Goal: Information Seeking & Learning: Learn about a topic

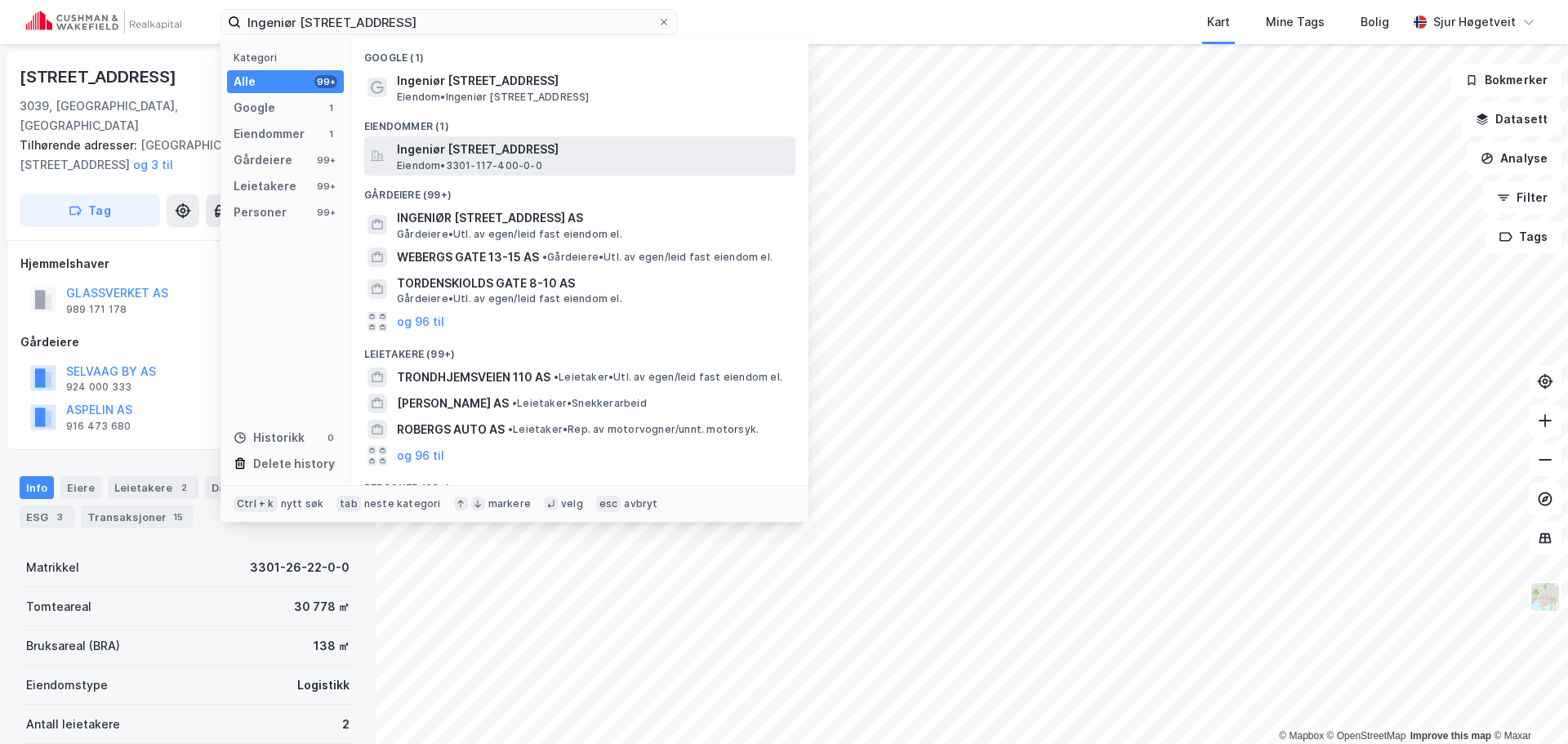
click at [611, 136] on div "Ingeniør [STREET_ADDRESS] Eiendom • 3301-117-400-0-0" at bounding box center [580, 155] width 431 height 39
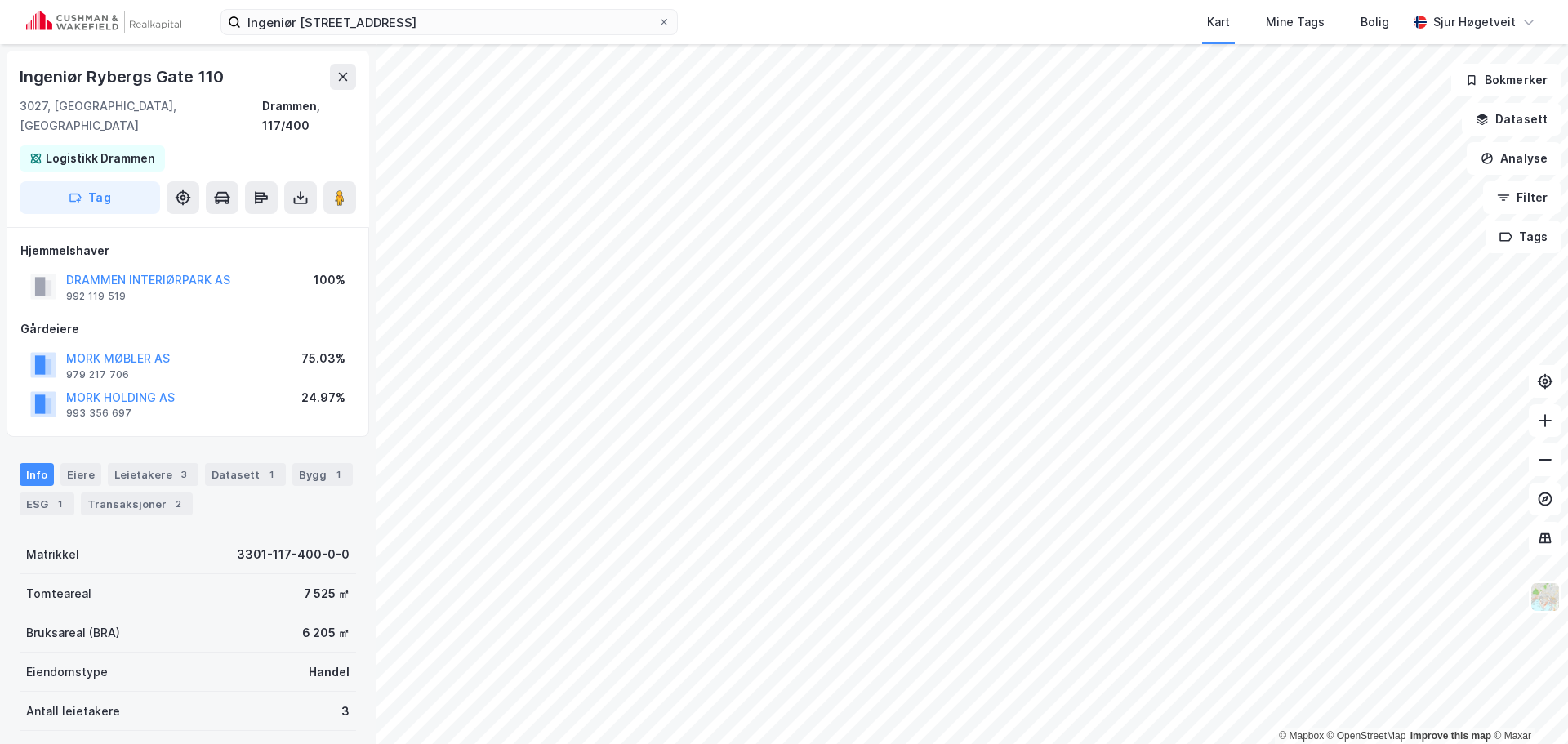
scroll to position [3, 0]
click at [336, 179] on button at bounding box center [339, 195] width 33 height 33
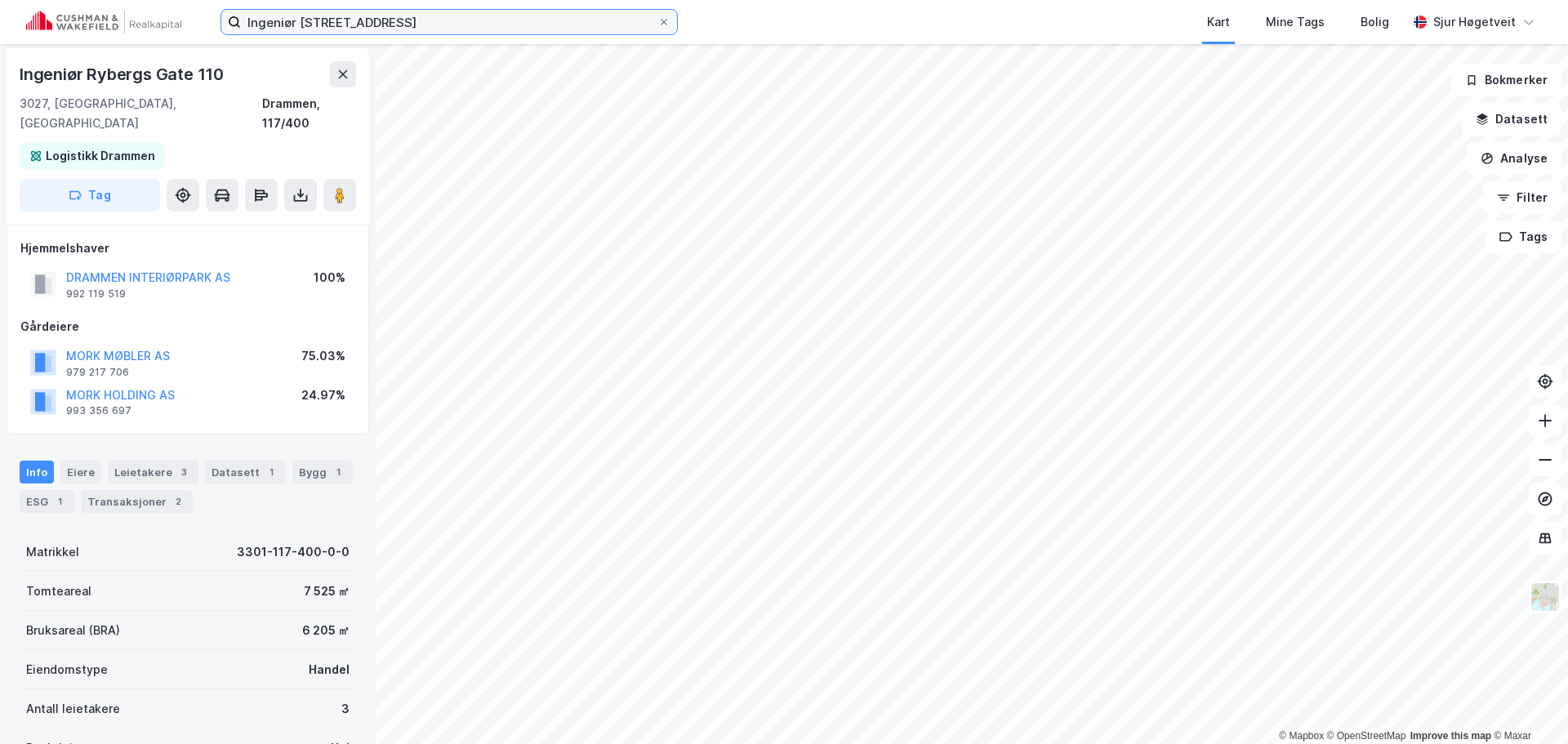
click at [457, 24] on input "Ingeniør [STREET_ADDRESS]" at bounding box center [449, 22] width 416 height 24
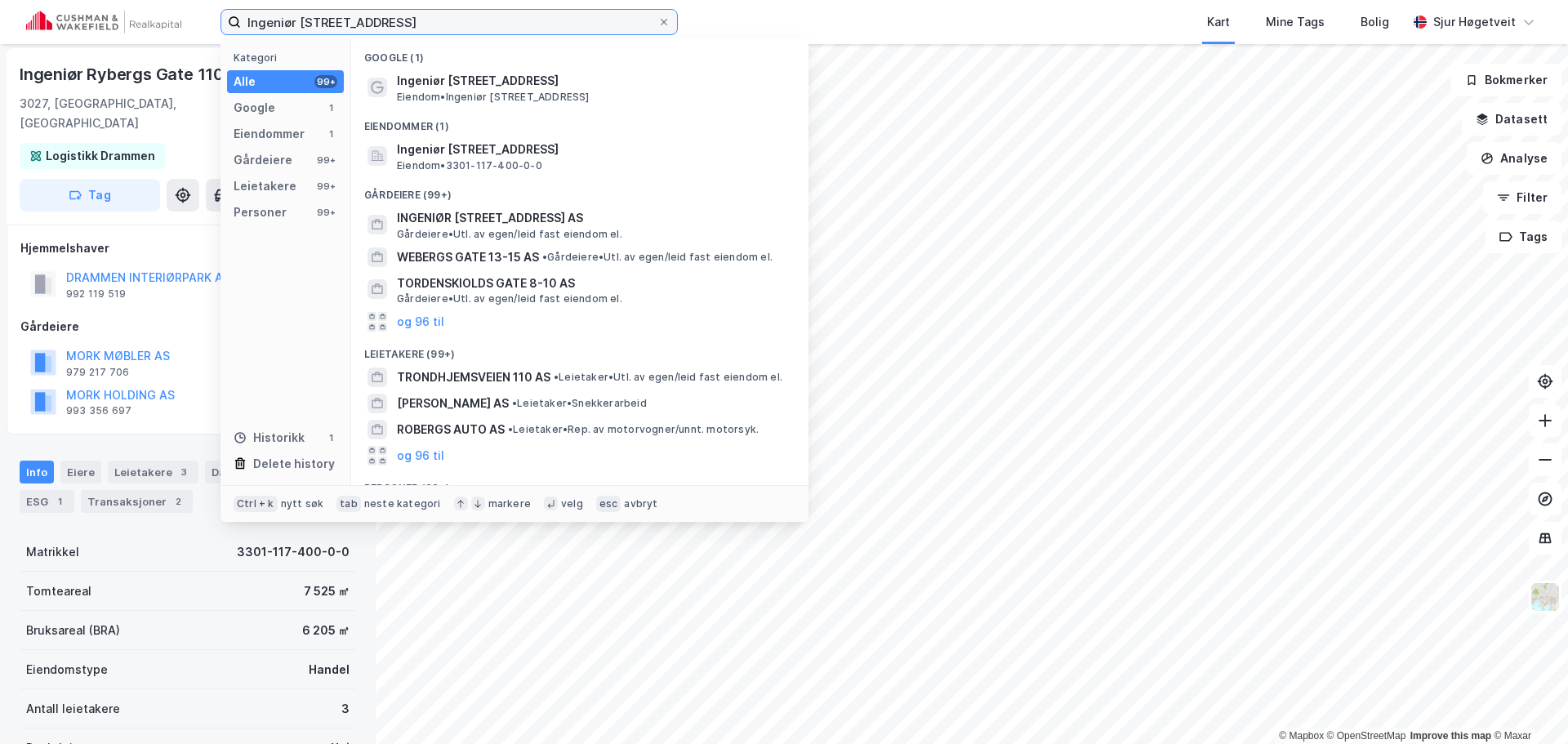
click at [457, 24] on input "Ingeniør [STREET_ADDRESS]" at bounding box center [449, 22] width 416 height 24
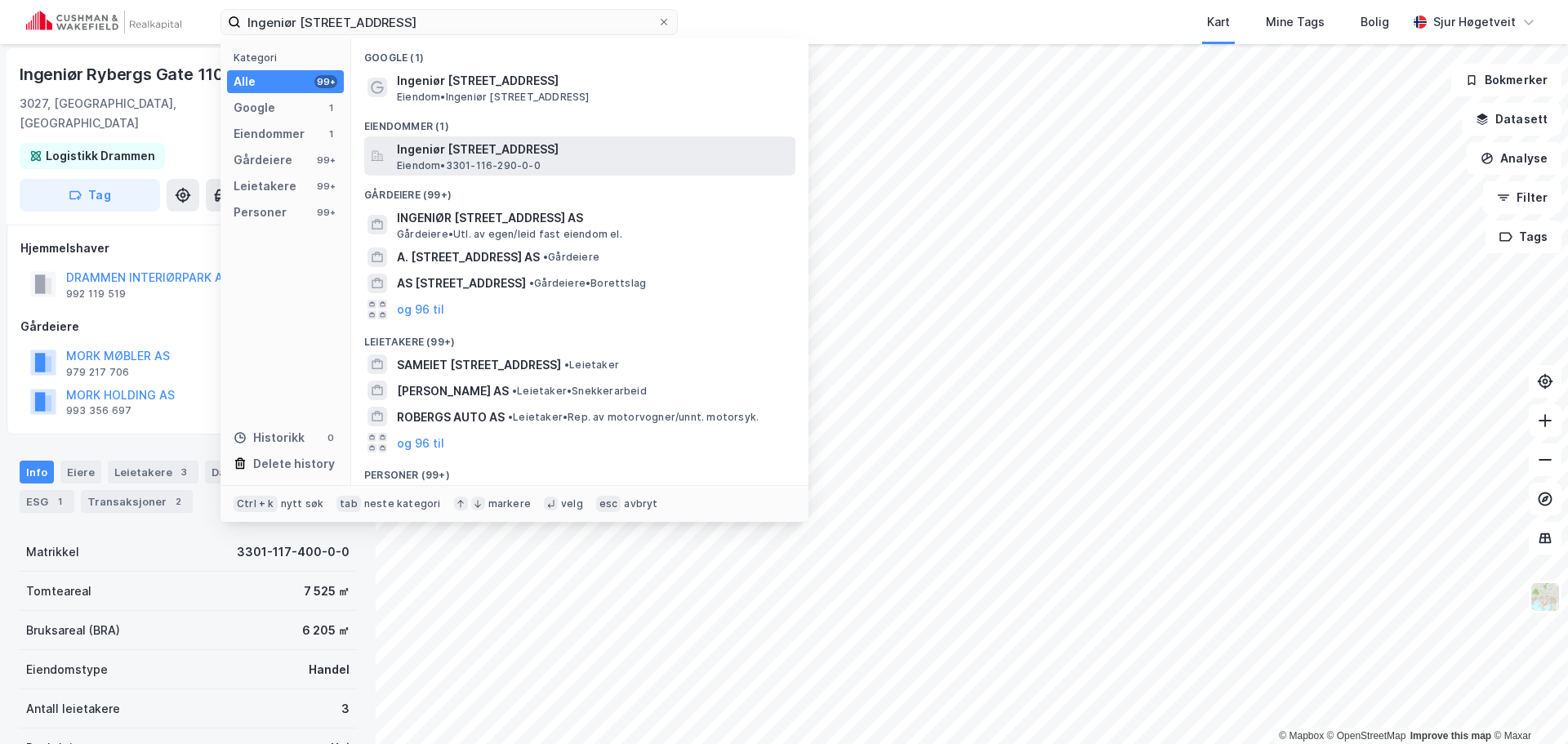
click at [567, 144] on span "Ingeniør [STREET_ADDRESS]" at bounding box center [593, 149] width 392 height 19
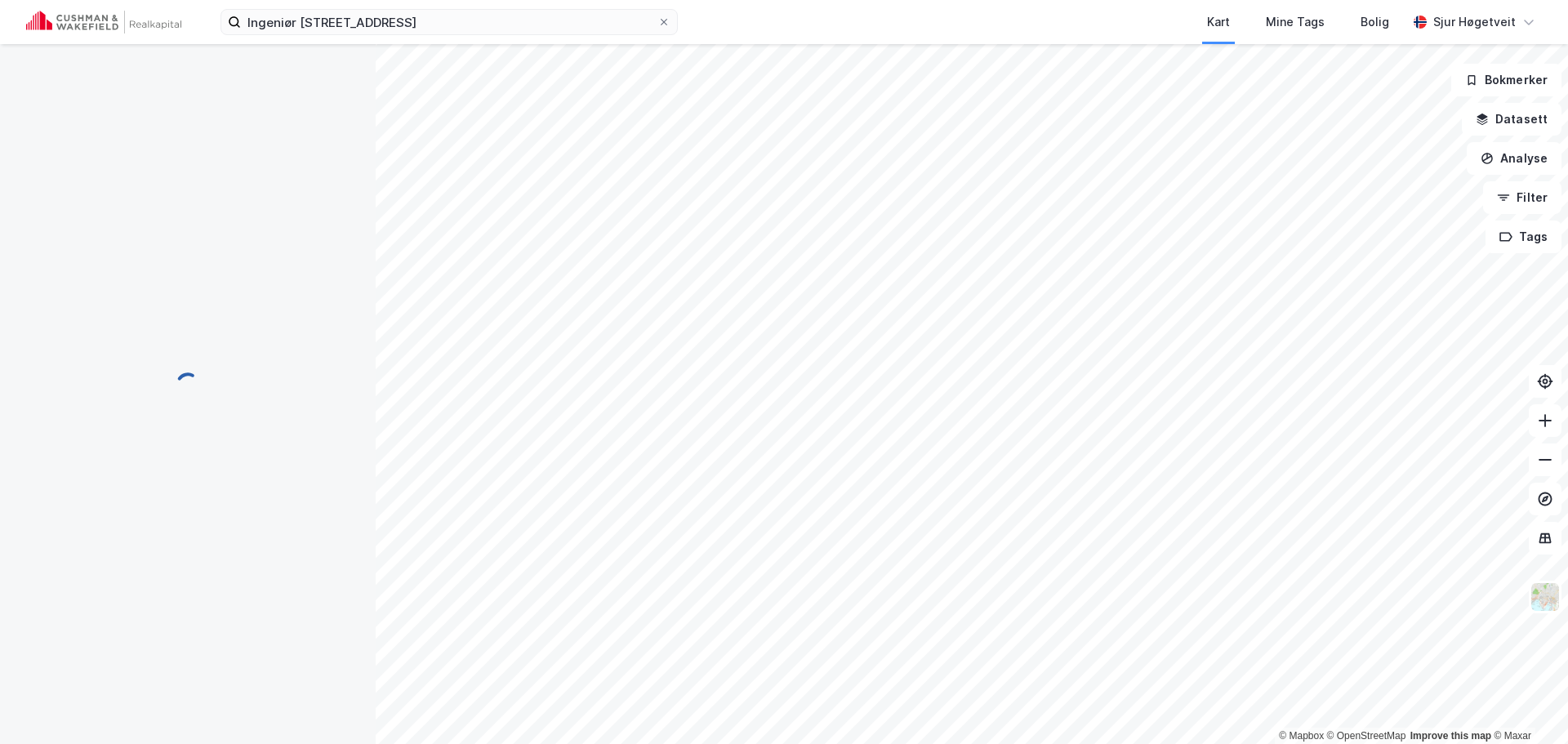
scroll to position [3, 0]
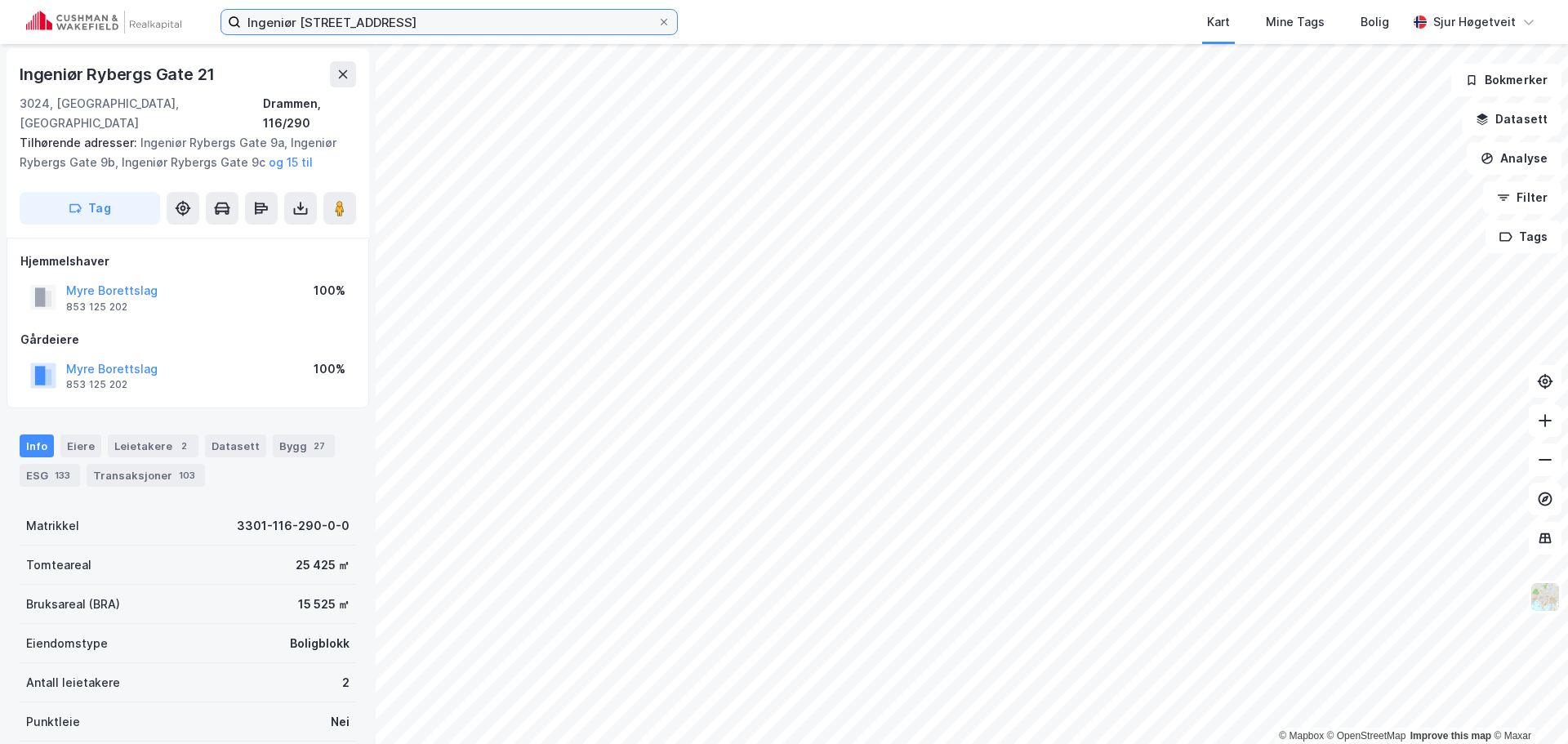
click at [616, 26] on input "Ingeniør [STREET_ADDRESS]" at bounding box center [449, 22] width 416 height 24
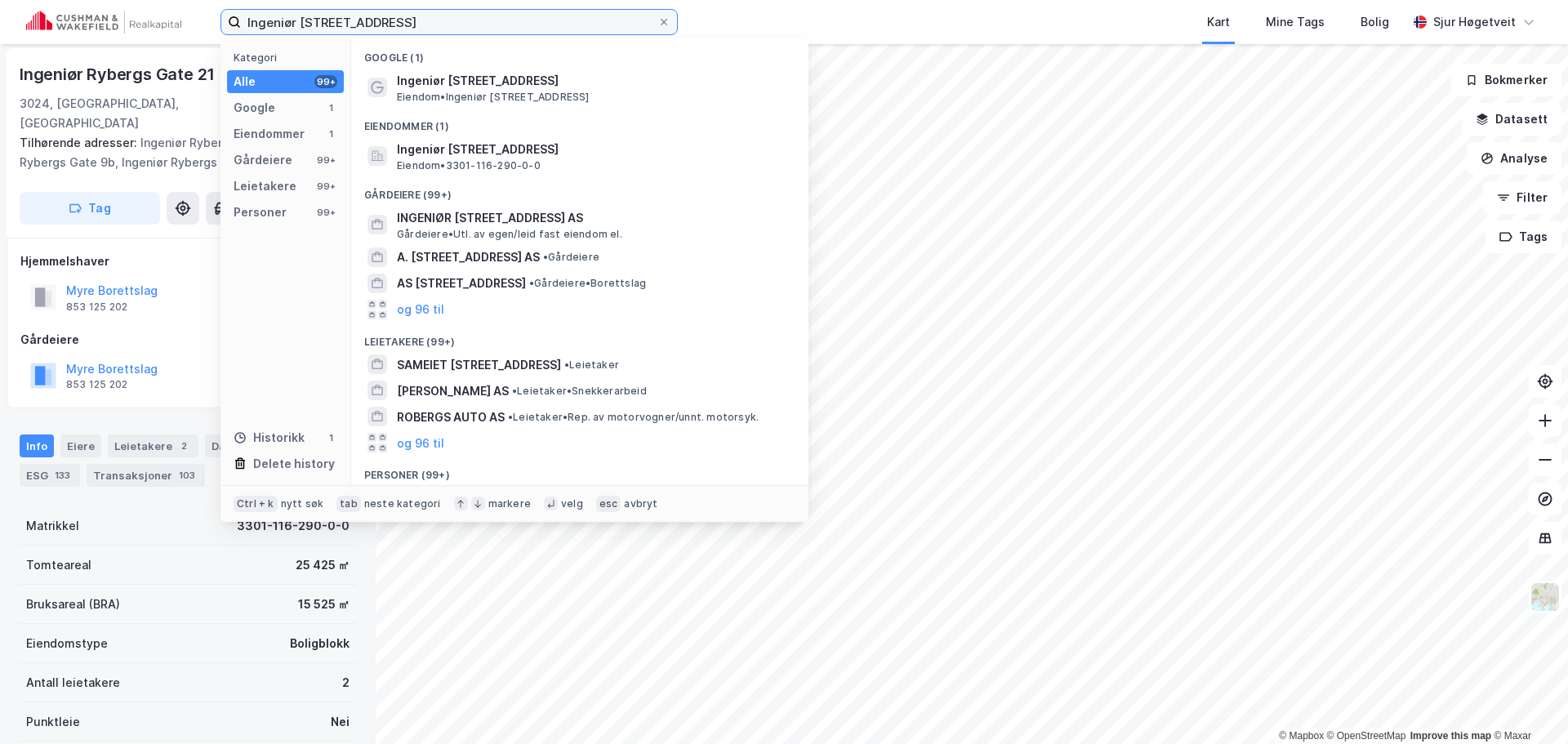
click at [616, 25] on input "Ingeniør [STREET_ADDRESS]" at bounding box center [449, 22] width 416 height 24
paste input "[STREET_ADDRESS][PERSON_NAME]"
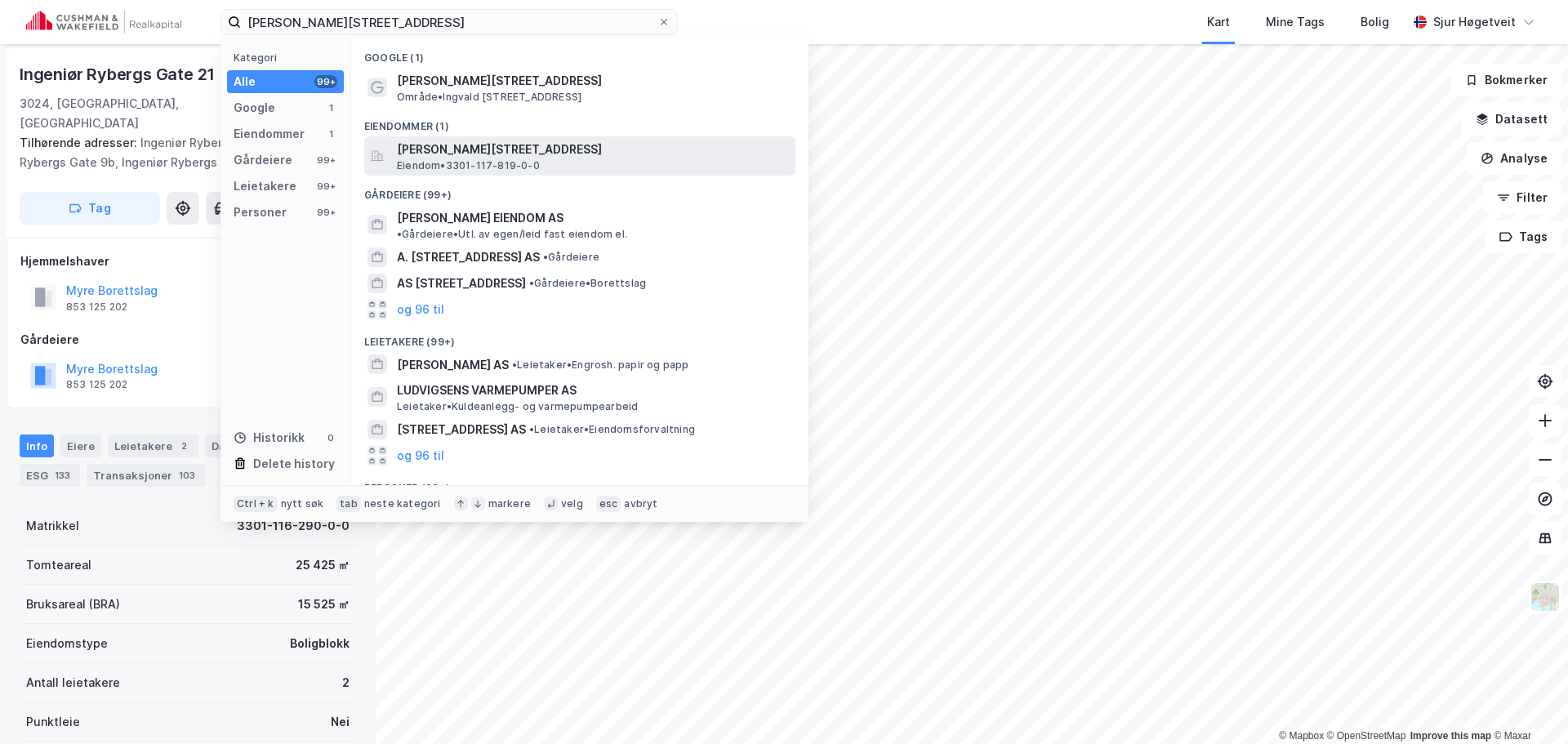
click at [622, 141] on span "[PERSON_NAME][STREET_ADDRESS]" at bounding box center [593, 149] width 392 height 19
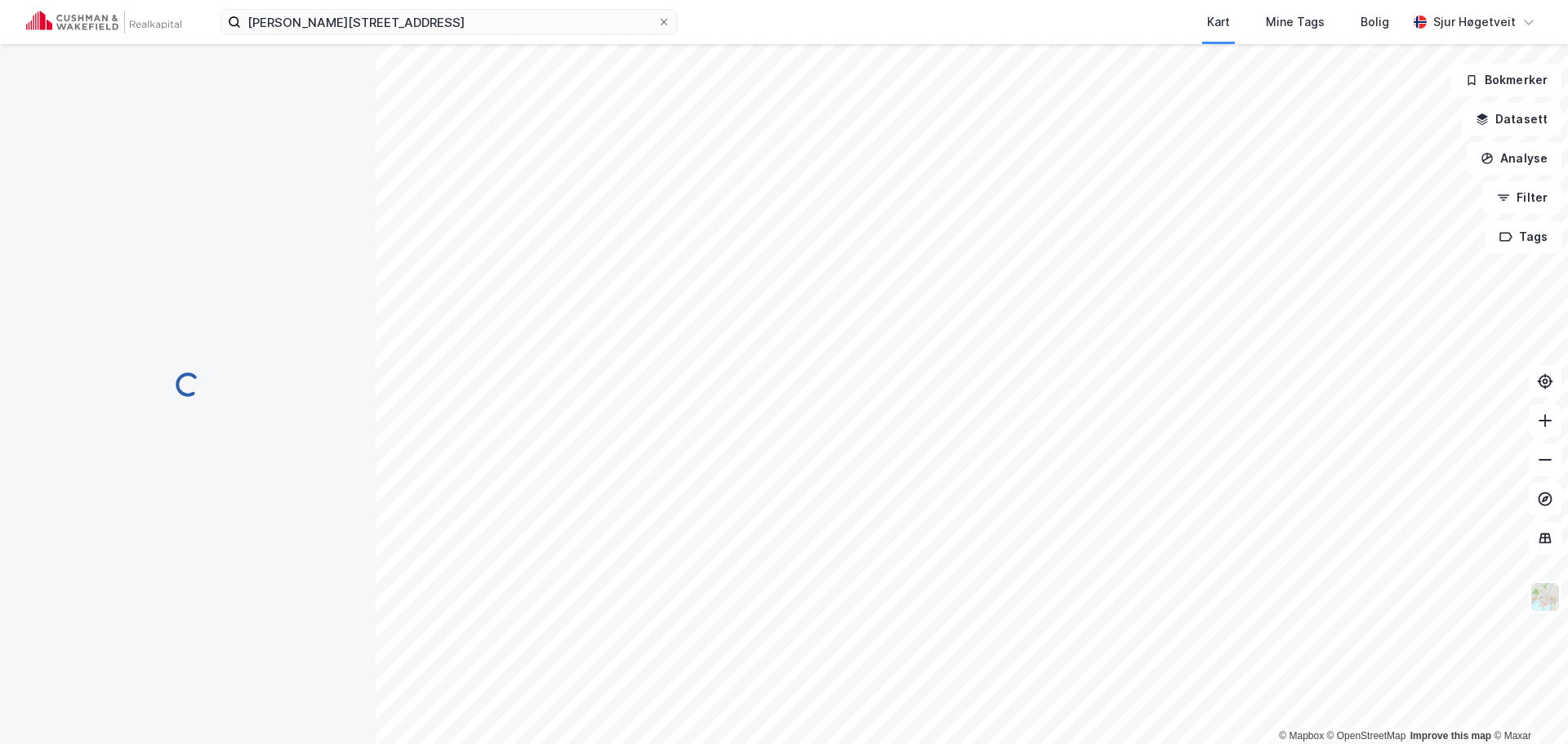
scroll to position [3, 0]
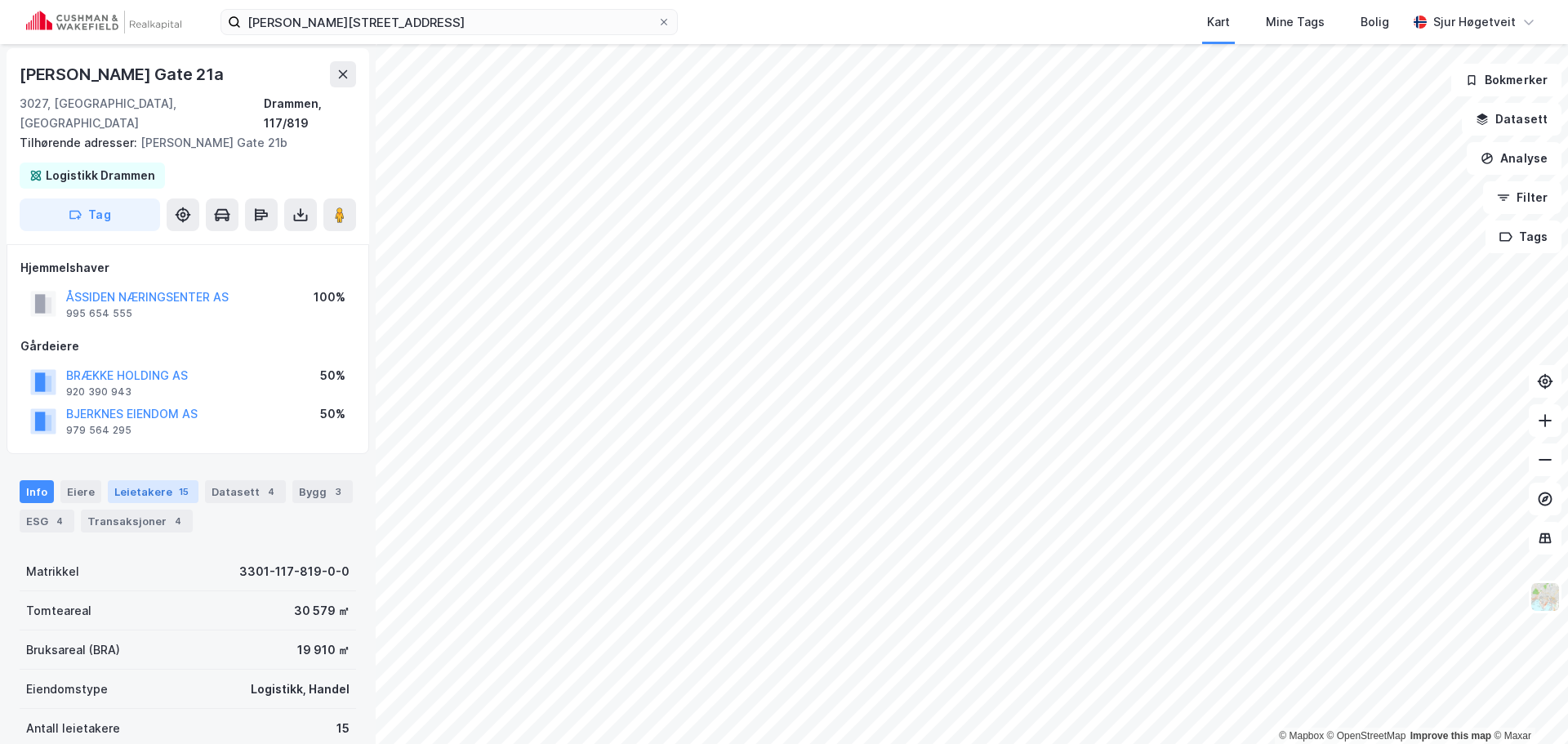
click at [135, 480] on div "Leietakere 15" at bounding box center [153, 491] width 91 height 23
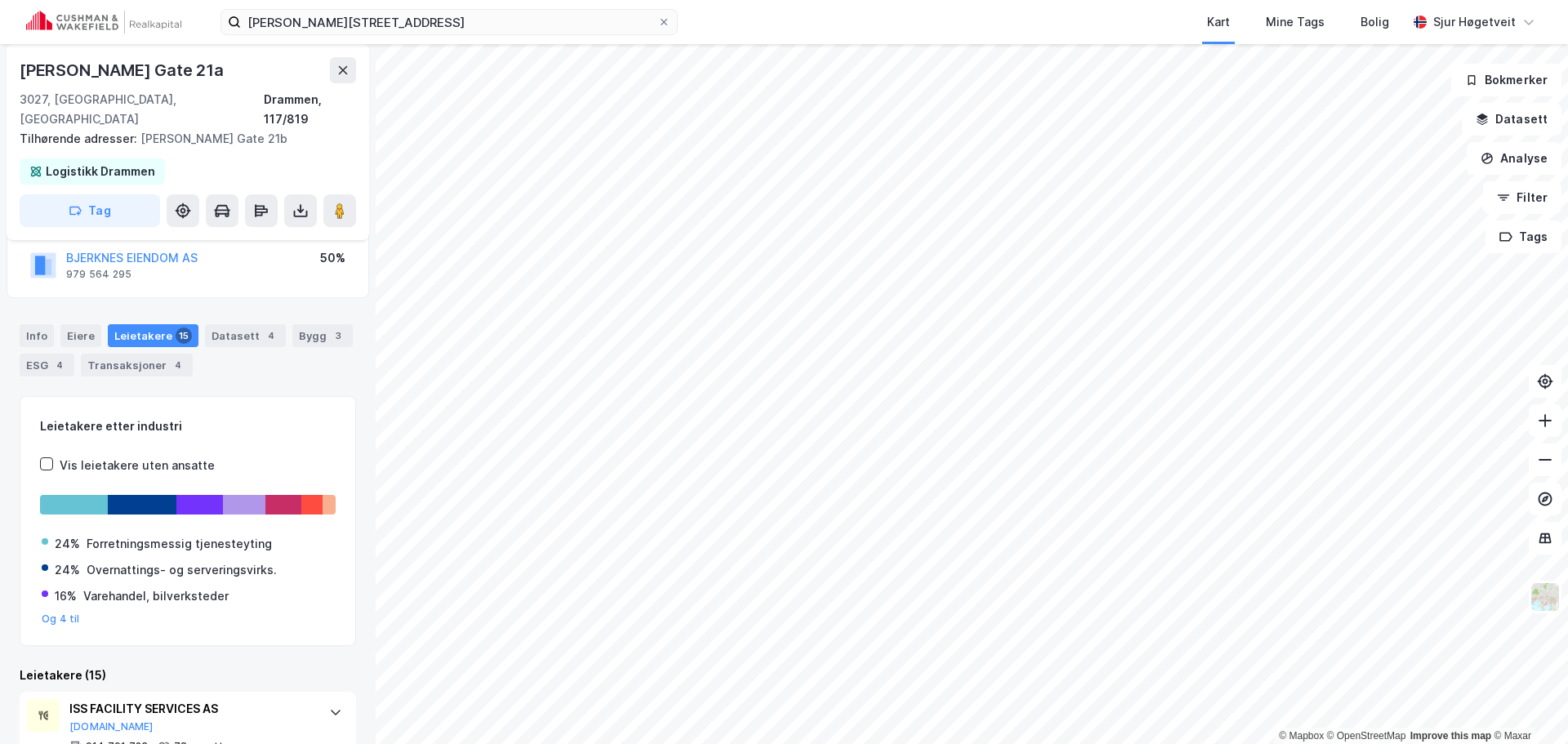
scroll to position [188, 0]
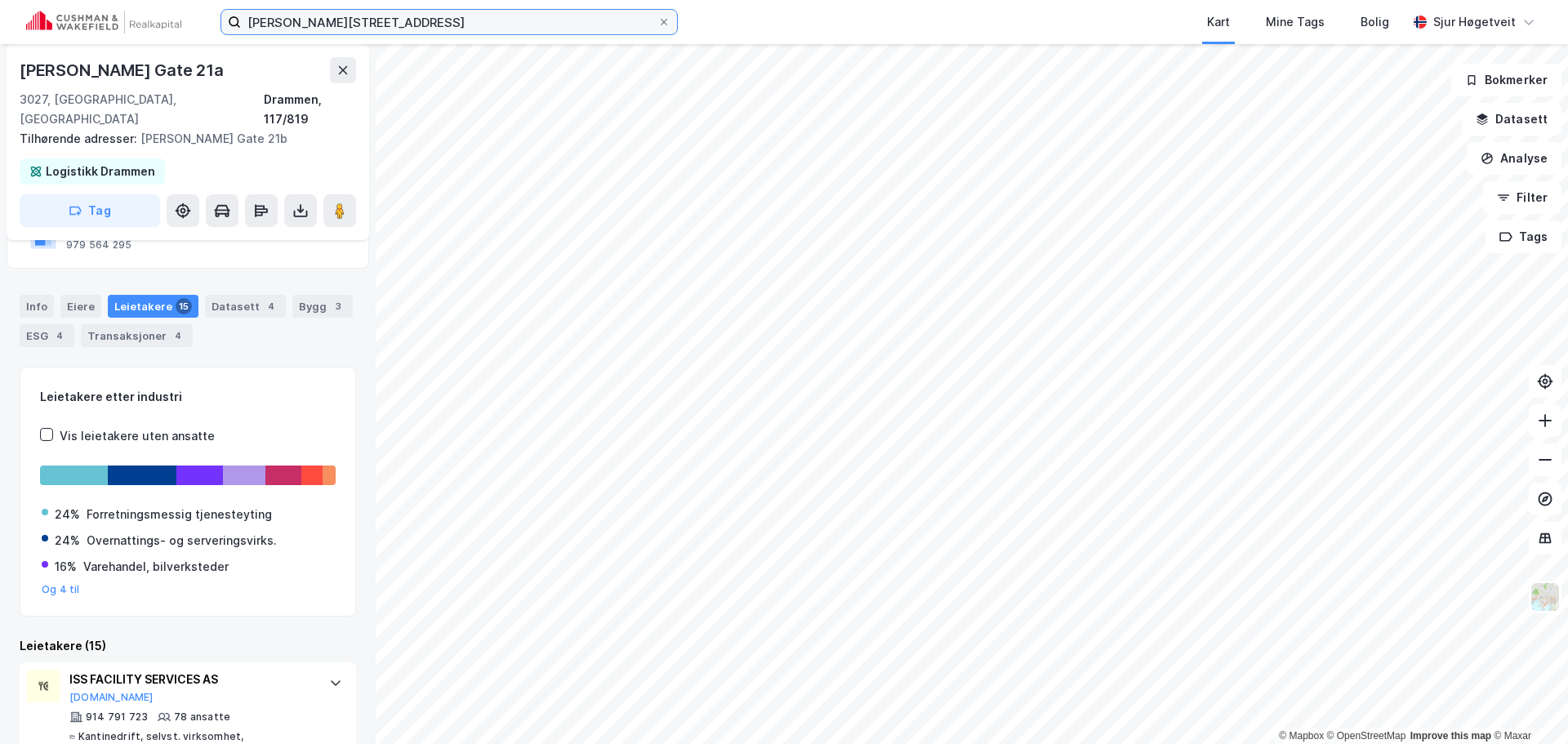
click at [386, 23] on input "[PERSON_NAME][STREET_ADDRESS]" at bounding box center [449, 22] width 416 height 24
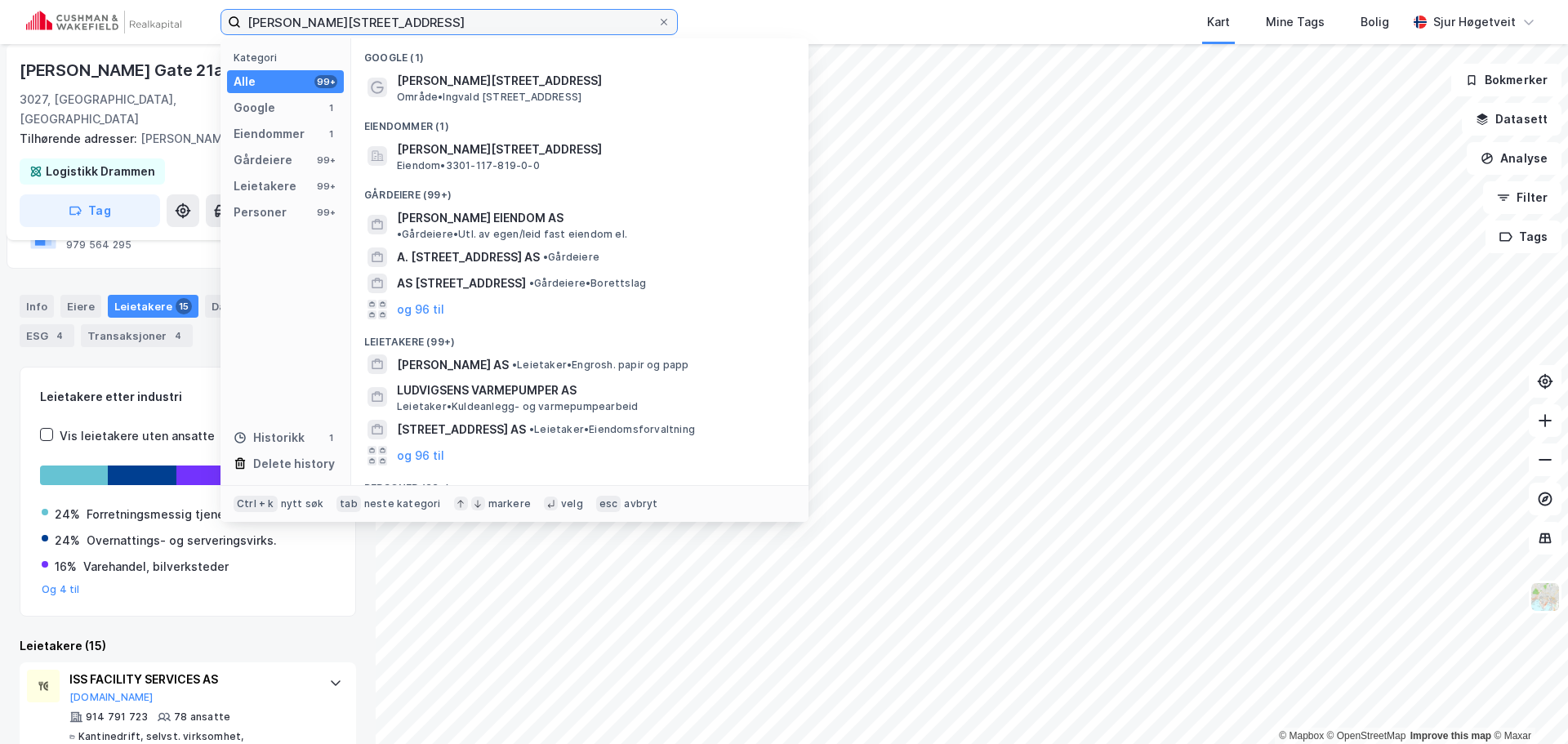
click at [386, 23] on input "[PERSON_NAME][STREET_ADDRESS]" at bounding box center [449, 22] width 416 height 24
paste input "Teglverksveien 67"
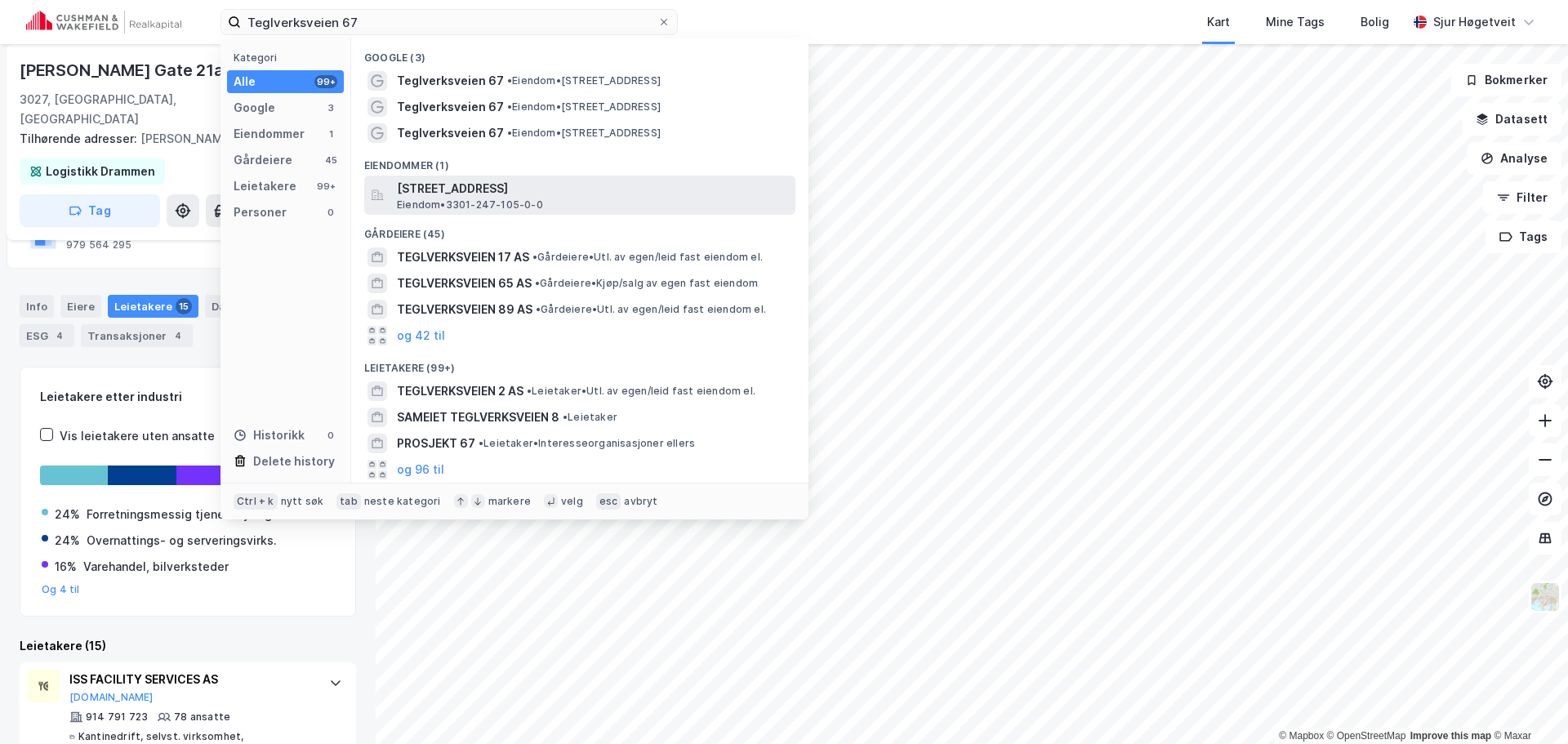
click at [554, 196] on span "[STREET_ADDRESS]" at bounding box center [593, 188] width 392 height 19
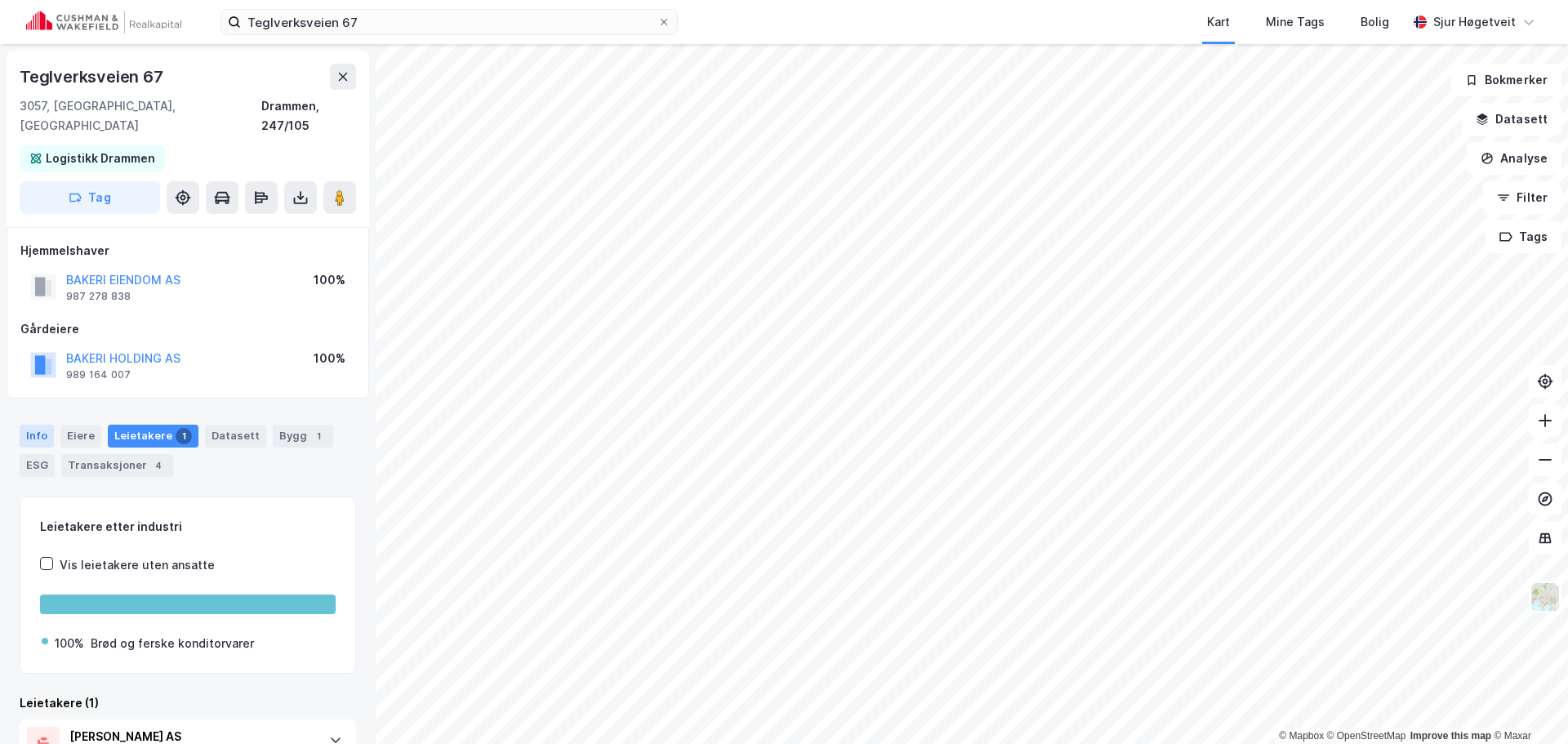
click at [33, 425] on div "Info" at bounding box center [36, 436] width 34 height 23
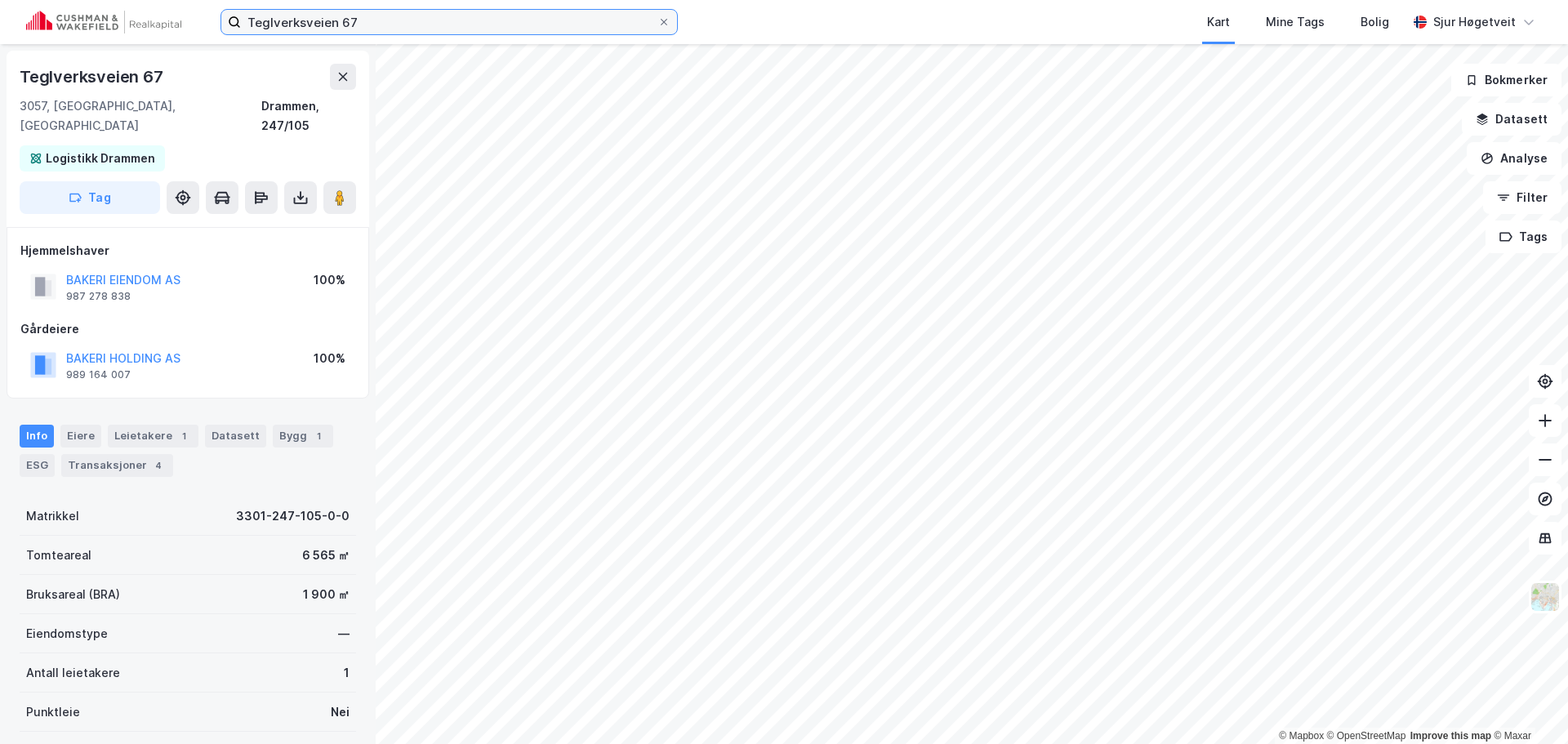
click at [525, 21] on input "Teglverksveien 67" at bounding box center [449, 22] width 416 height 24
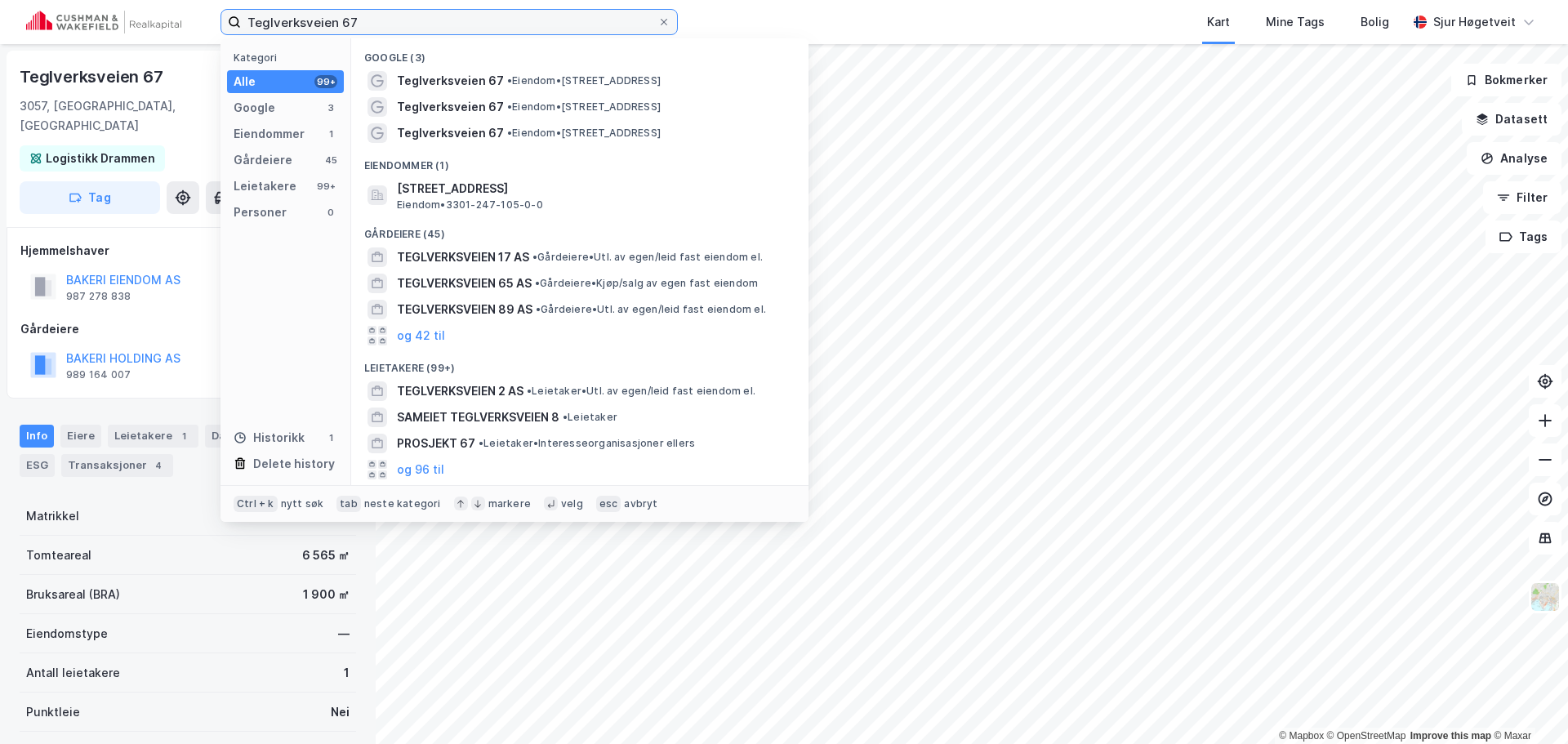
click at [525, 21] on input "Teglverksveien 67" at bounding box center [449, 22] width 416 height 24
paste input "Nedre [STREET_ADDRESS]"
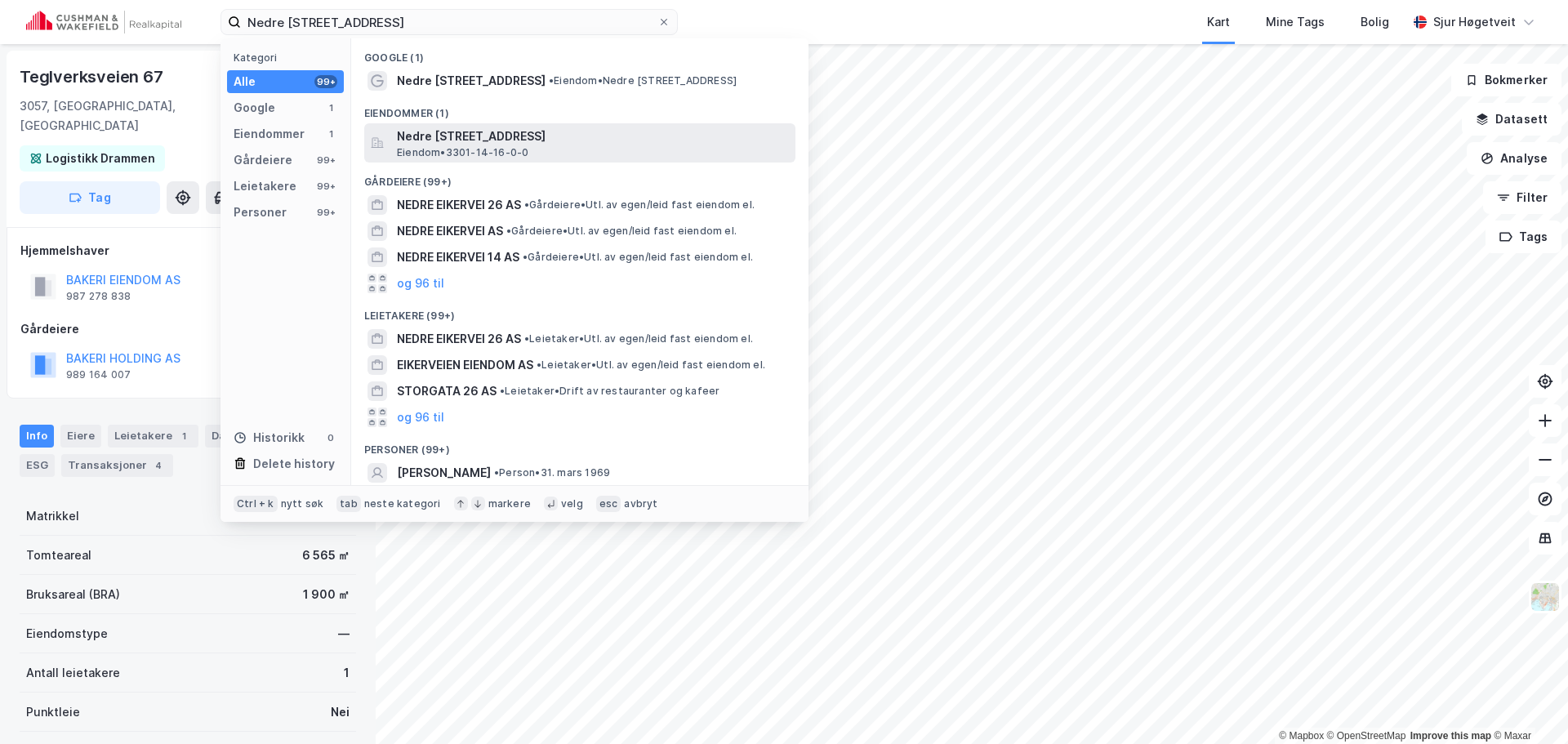
click at [570, 137] on span "Nedre [STREET_ADDRESS]" at bounding box center [593, 136] width 392 height 19
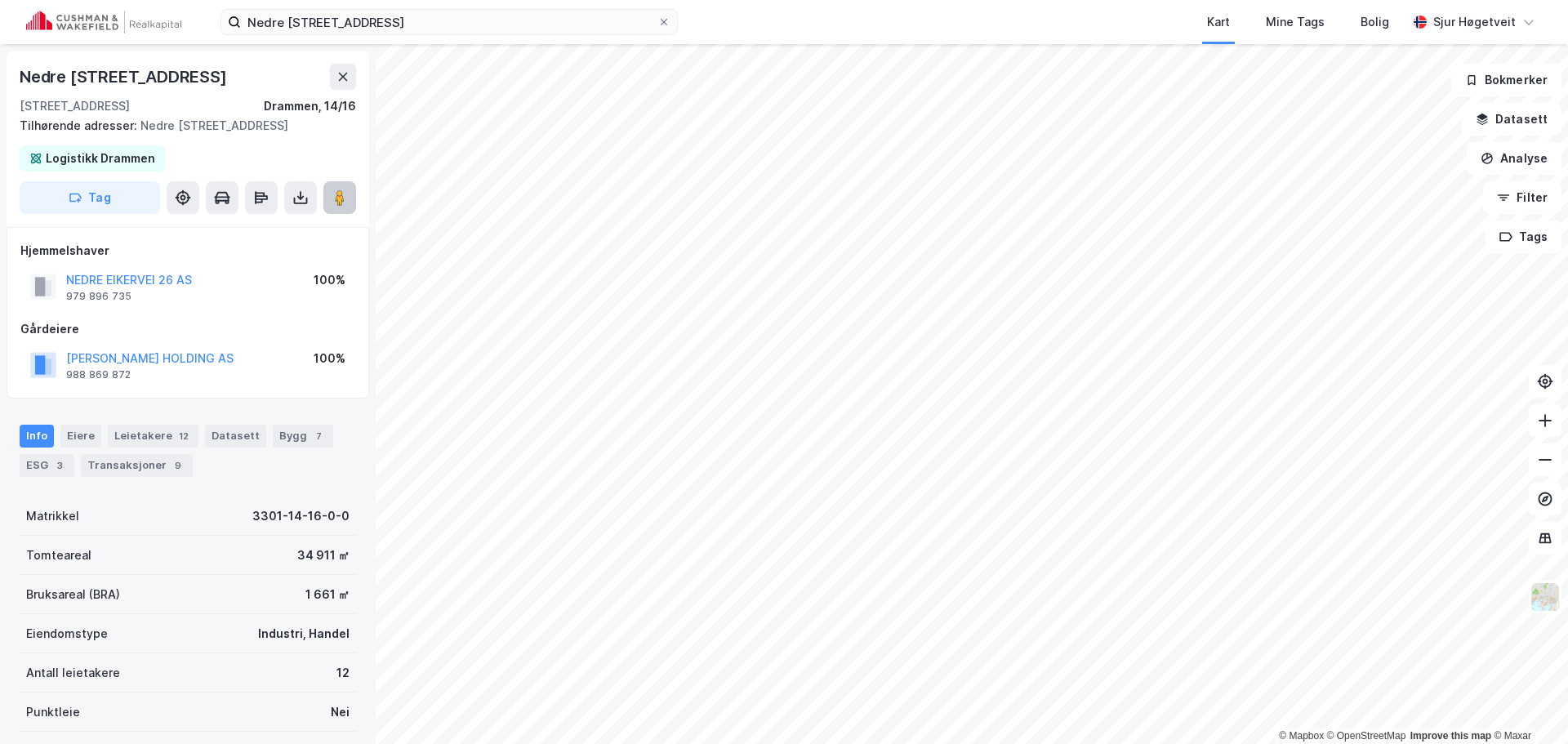
click at [353, 193] on button at bounding box center [339, 197] width 33 height 33
click at [616, 22] on input "Nedre [STREET_ADDRESS]" at bounding box center [449, 22] width 416 height 24
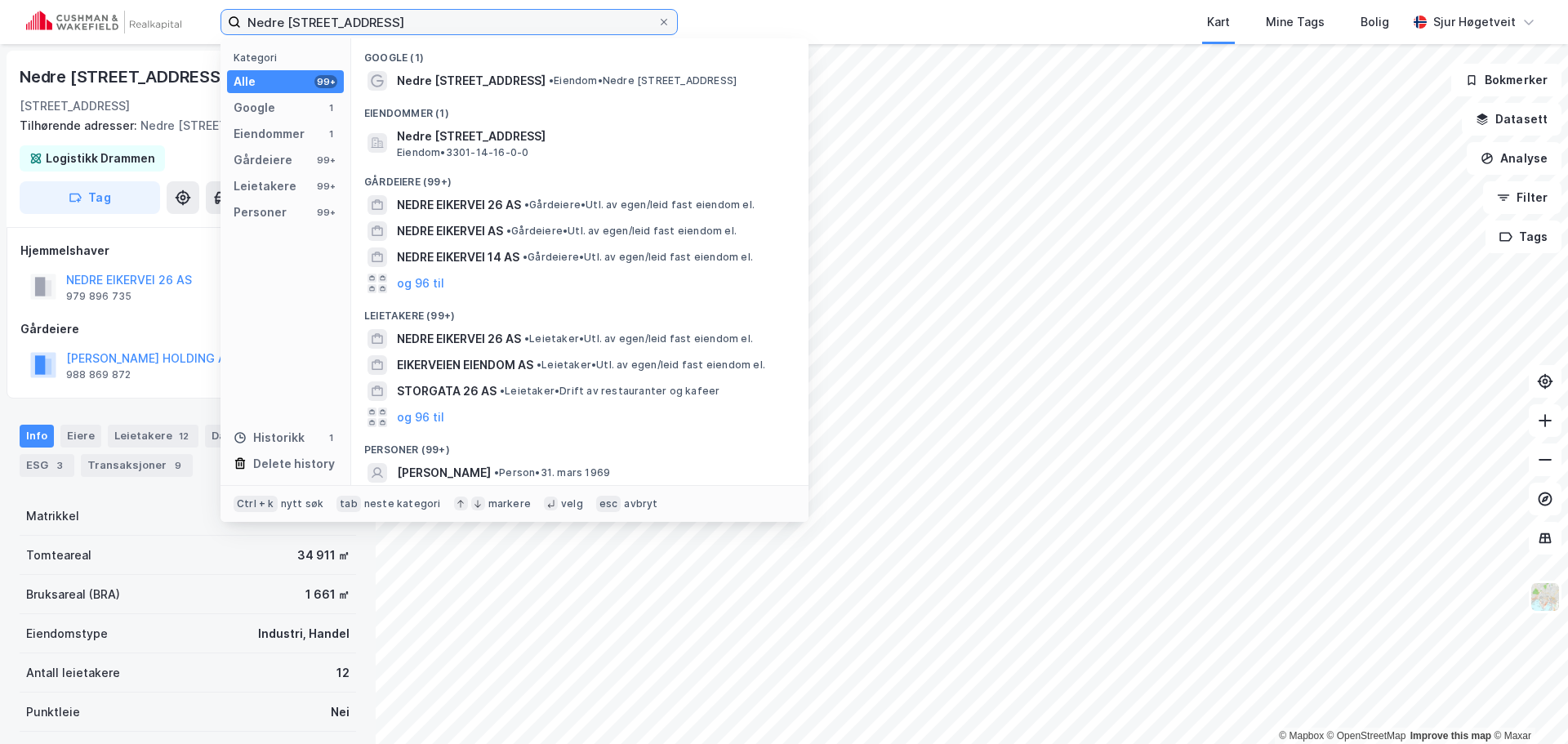
click at [616, 22] on input "Nedre [STREET_ADDRESS]" at bounding box center [449, 22] width 416 height 24
paste input "[STREET_ADDRESS]"
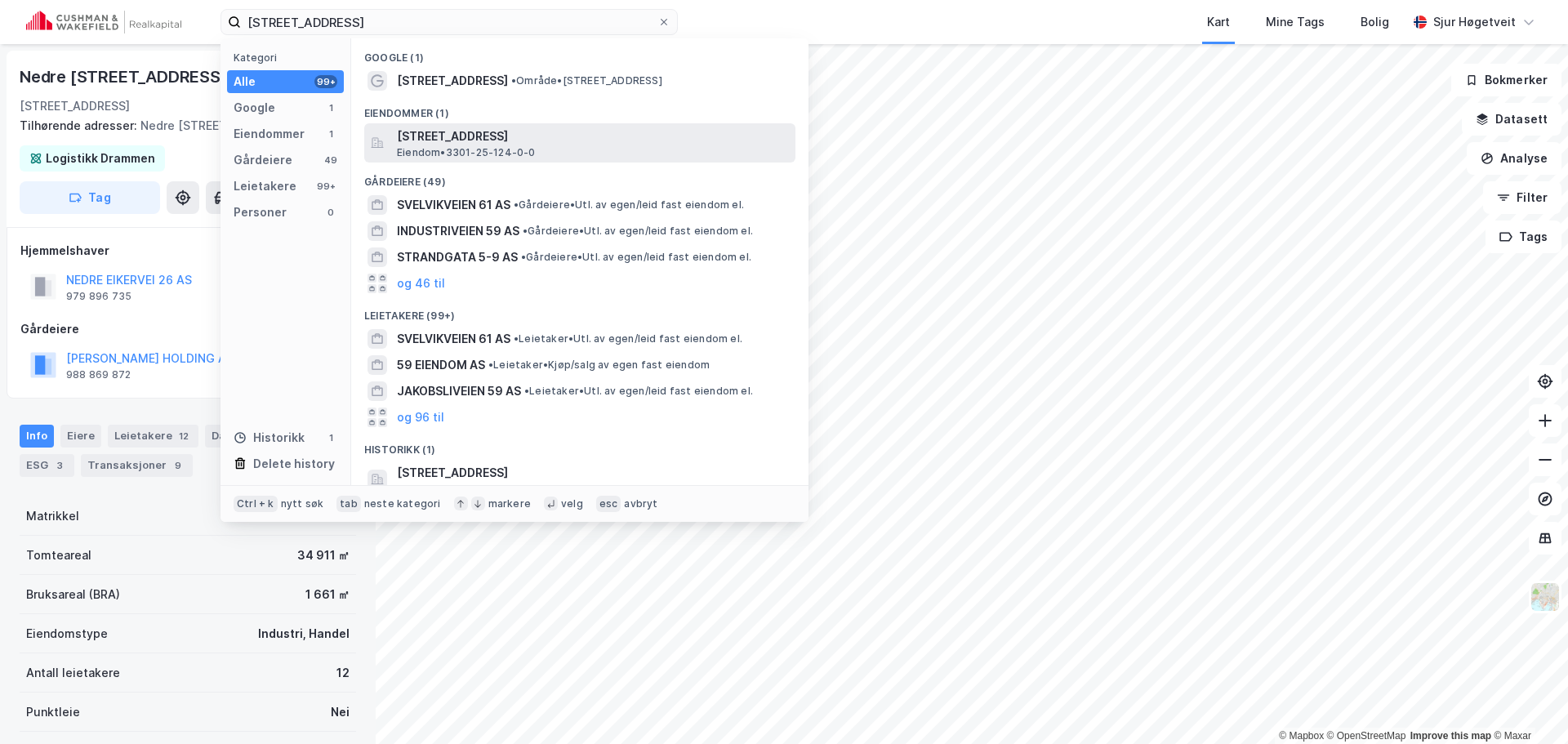
click at [612, 132] on span "[STREET_ADDRESS]" at bounding box center [593, 136] width 392 height 19
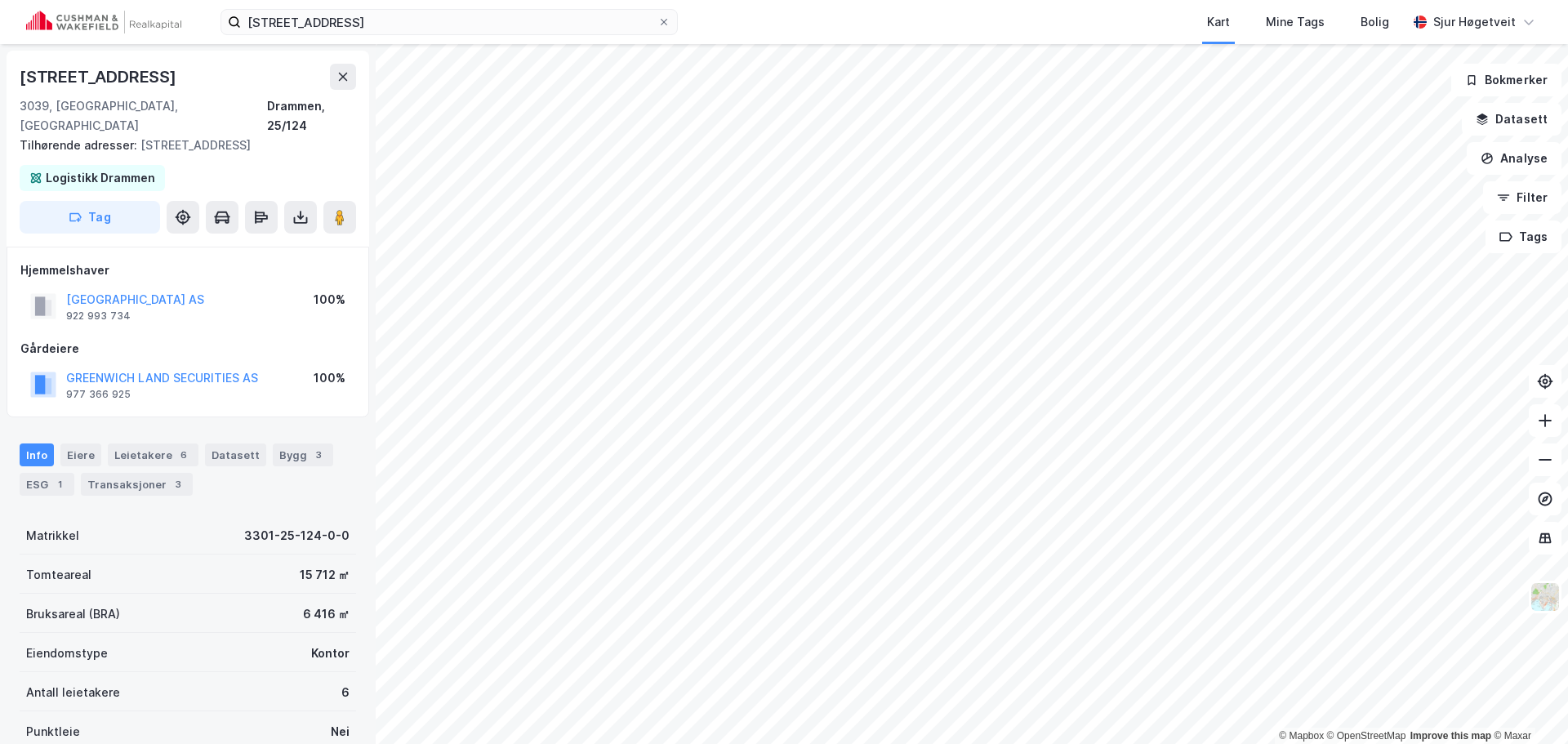
scroll to position [5, 0]
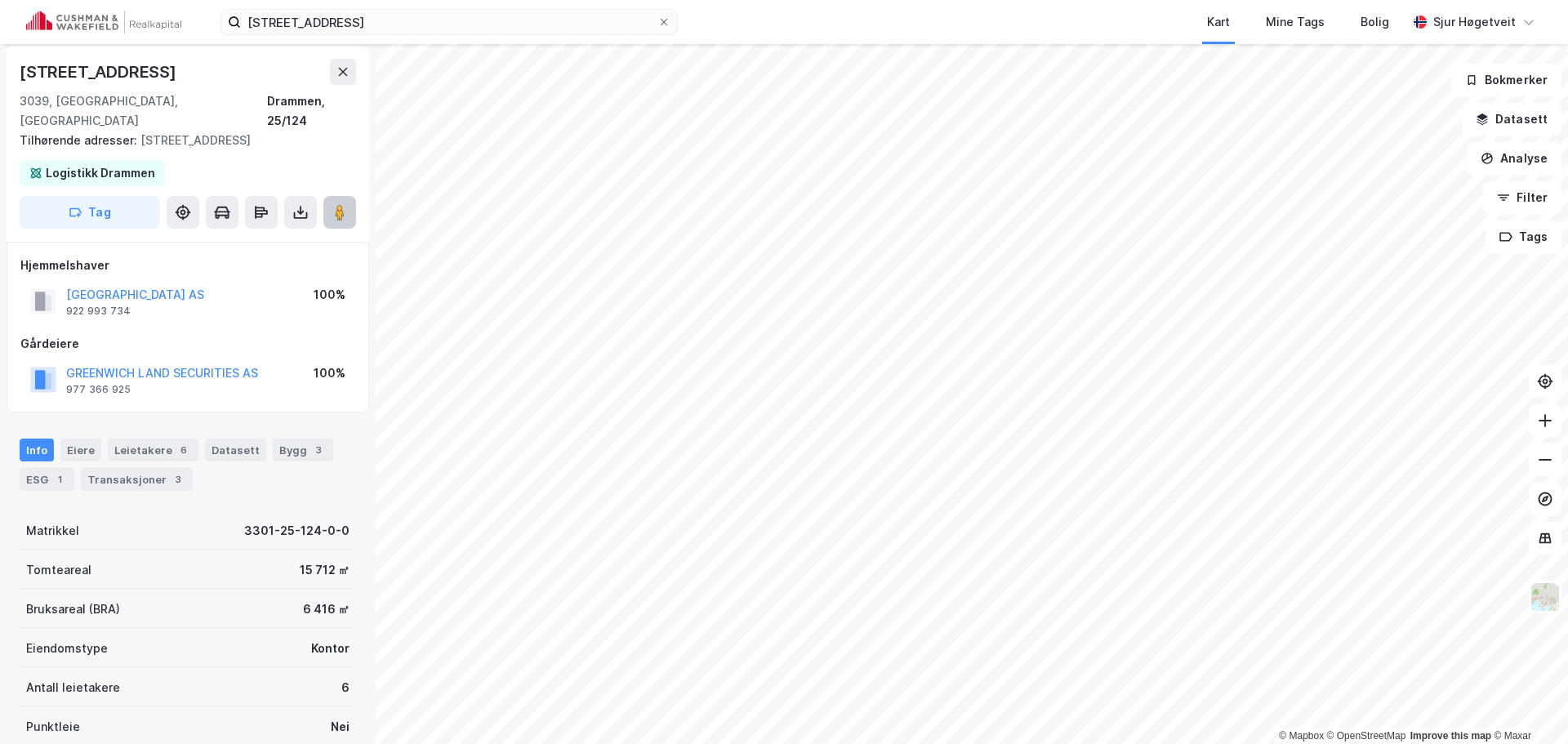
click at [347, 204] on icon at bounding box center [339, 212] width 16 height 16
drag, startPoint x: 593, startPoint y: 3, endPoint x: 583, endPoint y: 16, distance: 16.4
click at [593, 3] on div "Svelvikveien 59 Kart Mine Tags Bolig [PERSON_NAME]" at bounding box center [784, 22] width 1568 height 45
click at [583, 16] on input "[STREET_ADDRESS]" at bounding box center [449, 22] width 416 height 24
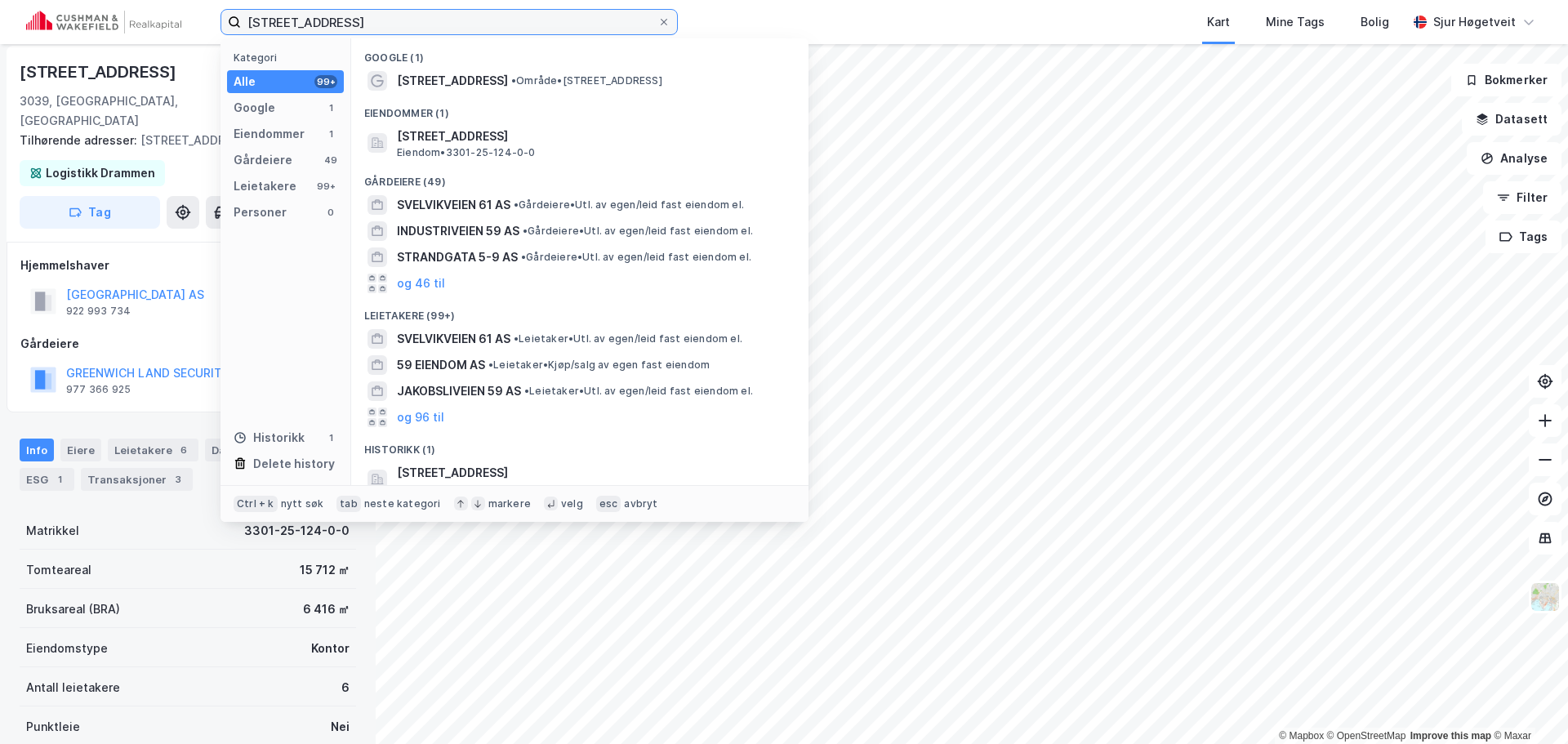
click at [583, 16] on input "[STREET_ADDRESS]" at bounding box center [449, 22] width 416 height 24
paste input "tøperigata 7"
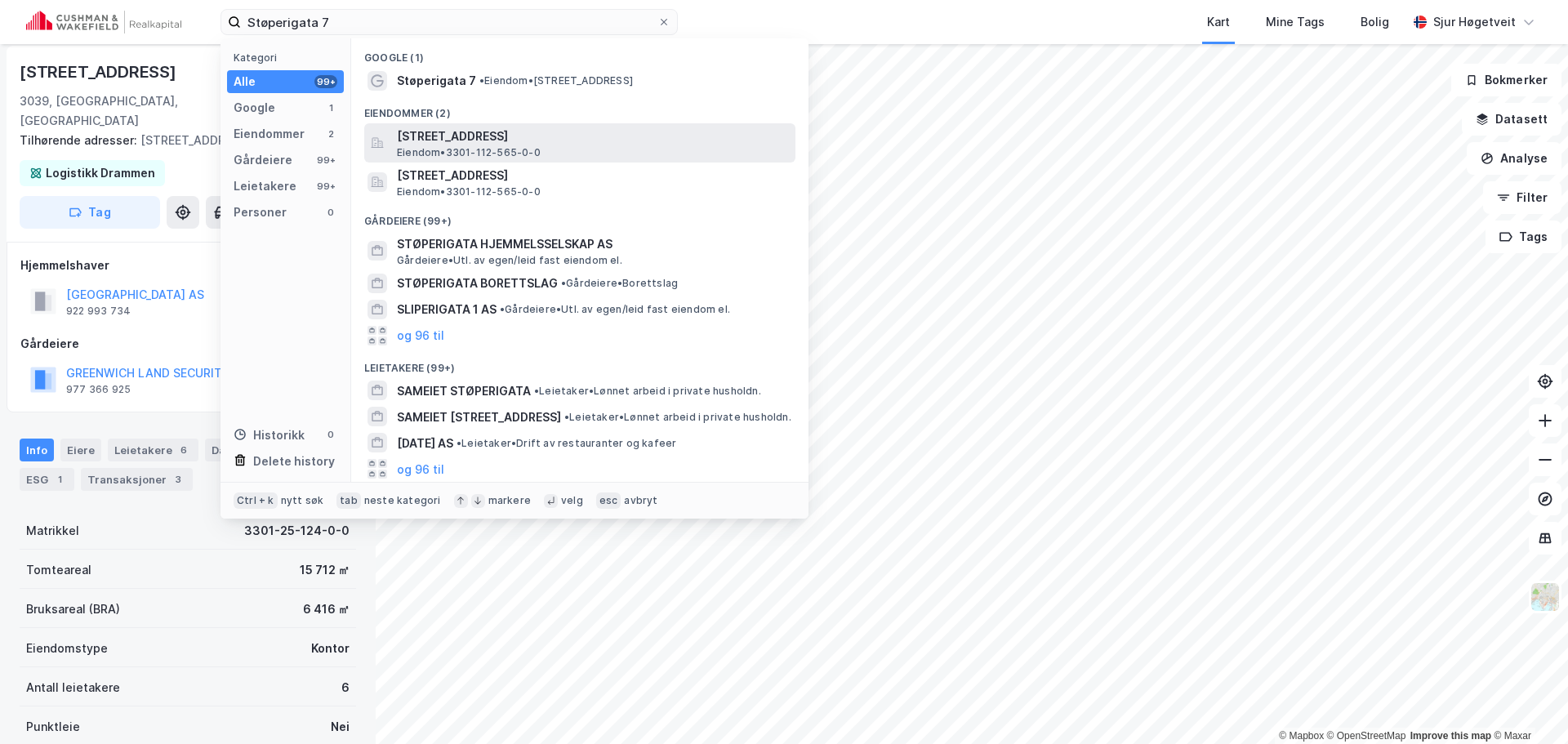
click at [671, 128] on span "[STREET_ADDRESS]" at bounding box center [593, 136] width 392 height 19
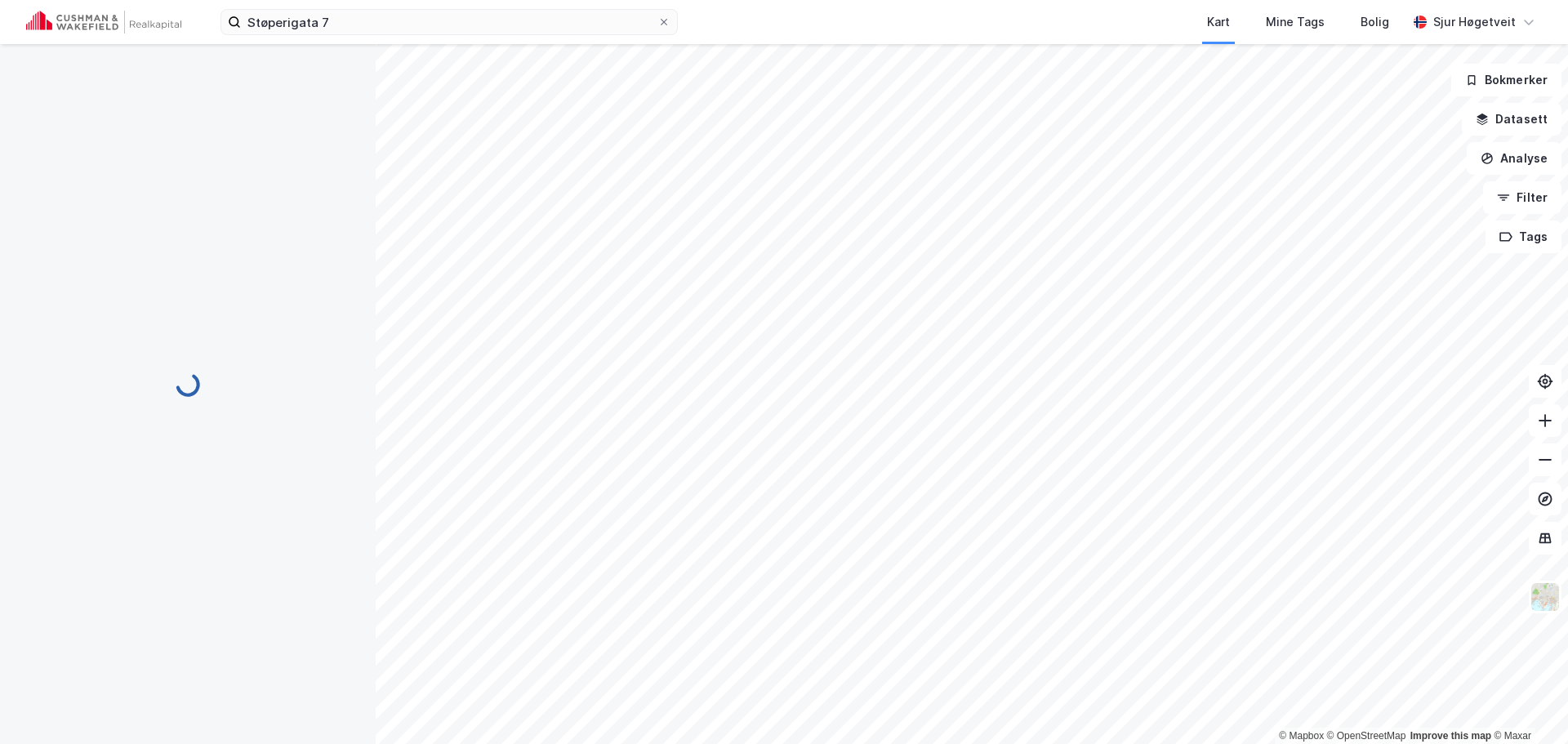
scroll to position [5, 0]
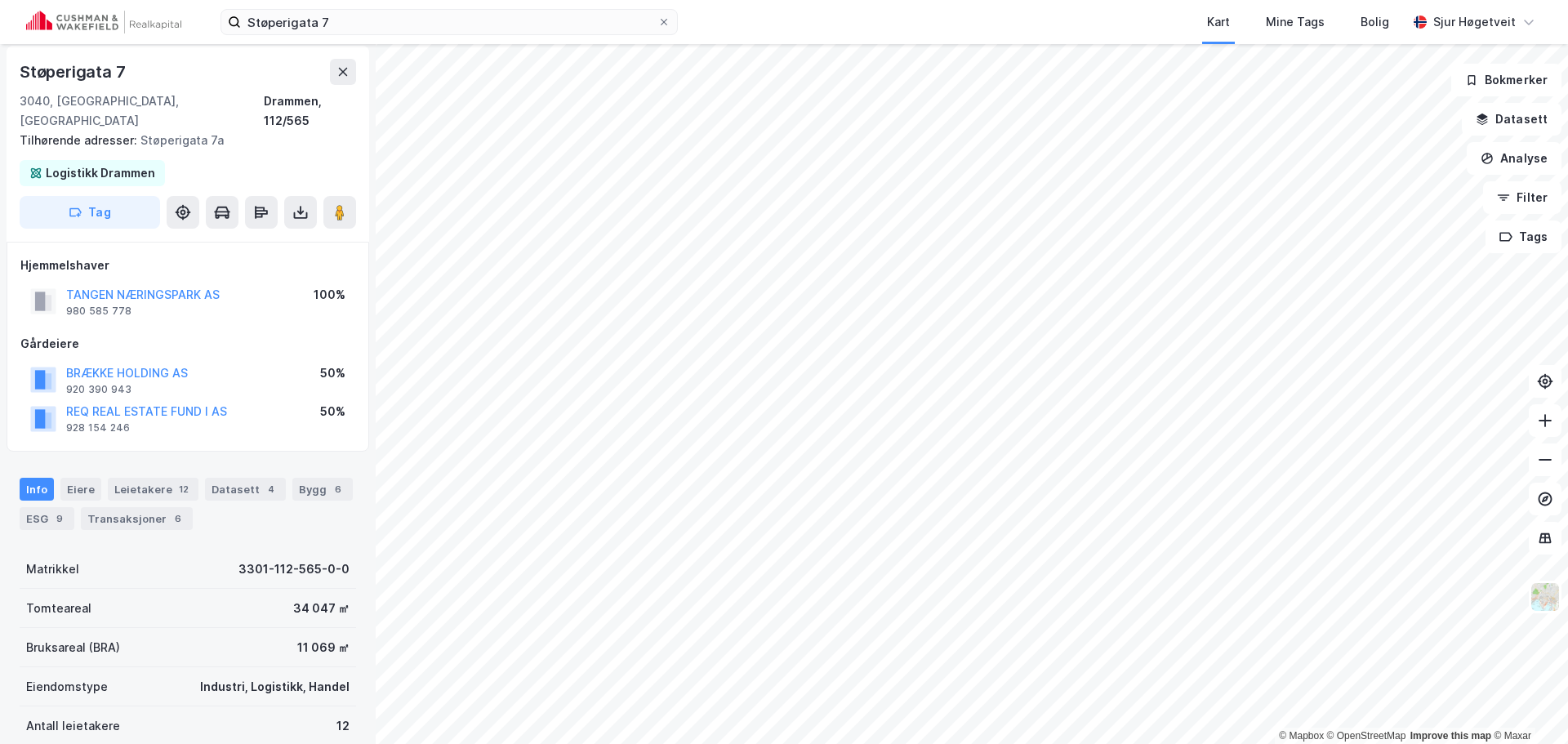
click at [394, 6] on div "Støperigata 7 Kart Mine Tags Bolig [PERSON_NAME]" at bounding box center [784, 22] width 1568 height 45
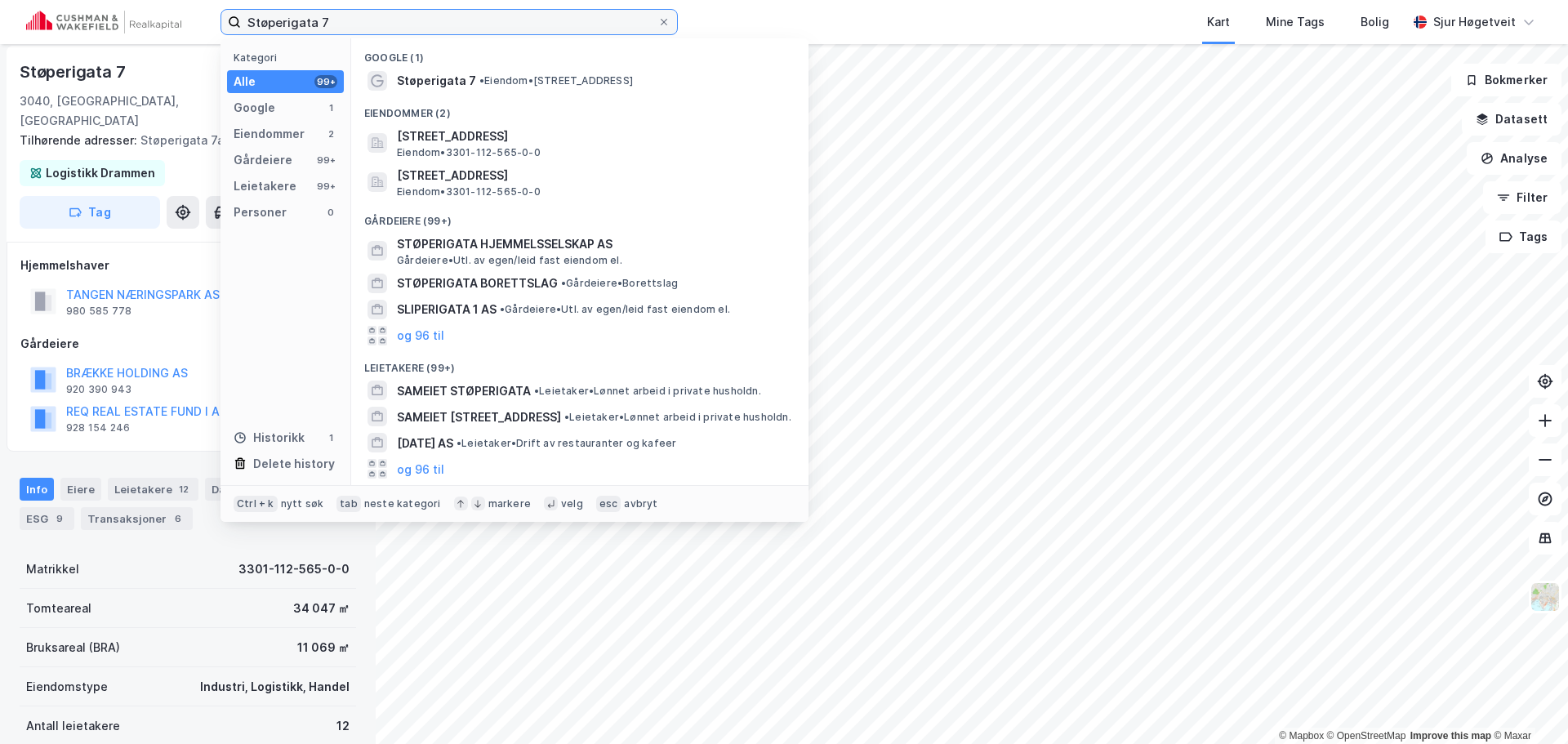
click at [395, 14] on input "Støperigata 7" at bounding box center [449, 22] width 416 height 24
paste input "Teglverksveien 99"
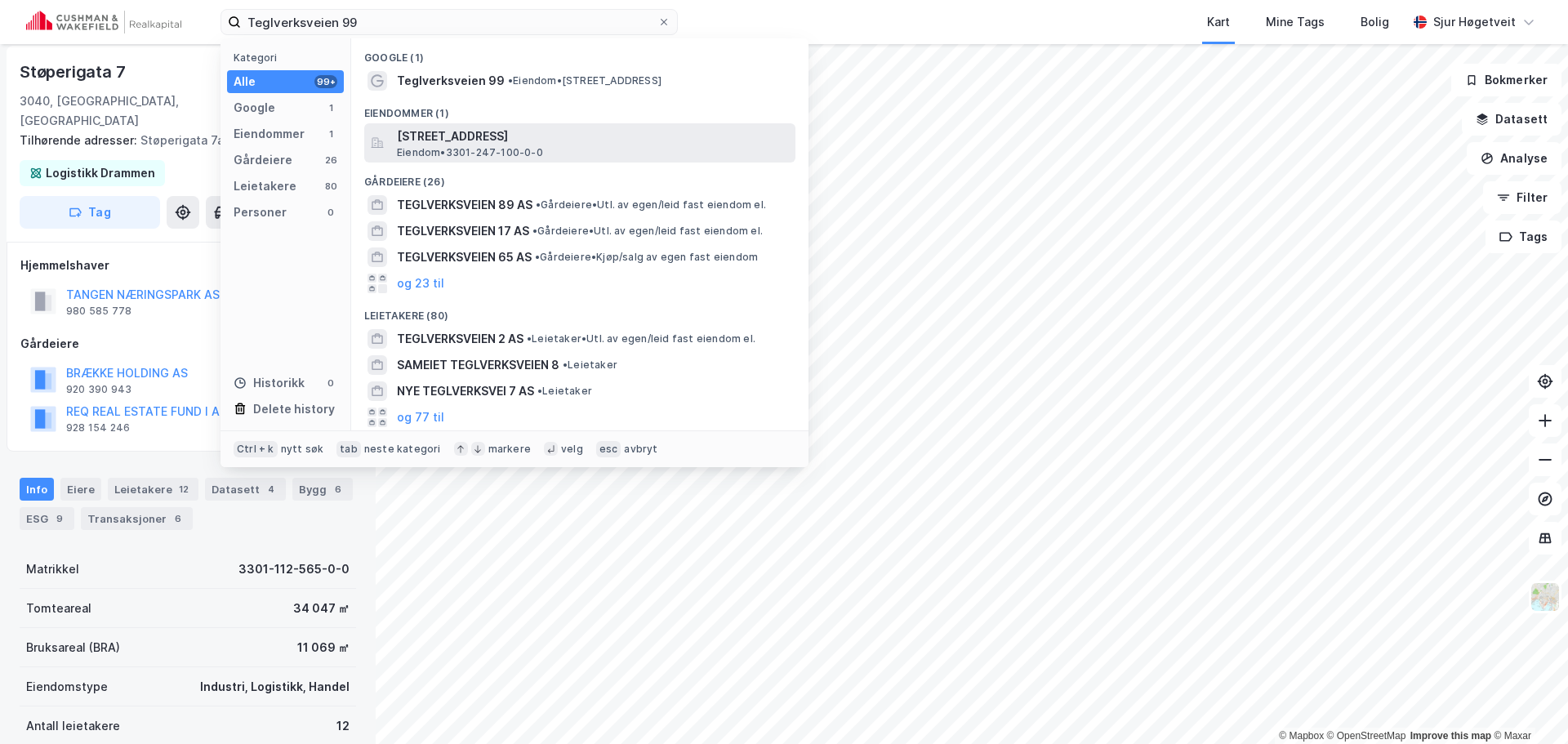
click at [524, 125] on div "[STREET_ADDRESS], [GEOGRAPHIC_DATA] • 3301-247-100-0-0" at bounding box center [580, 143] width 431 height 39
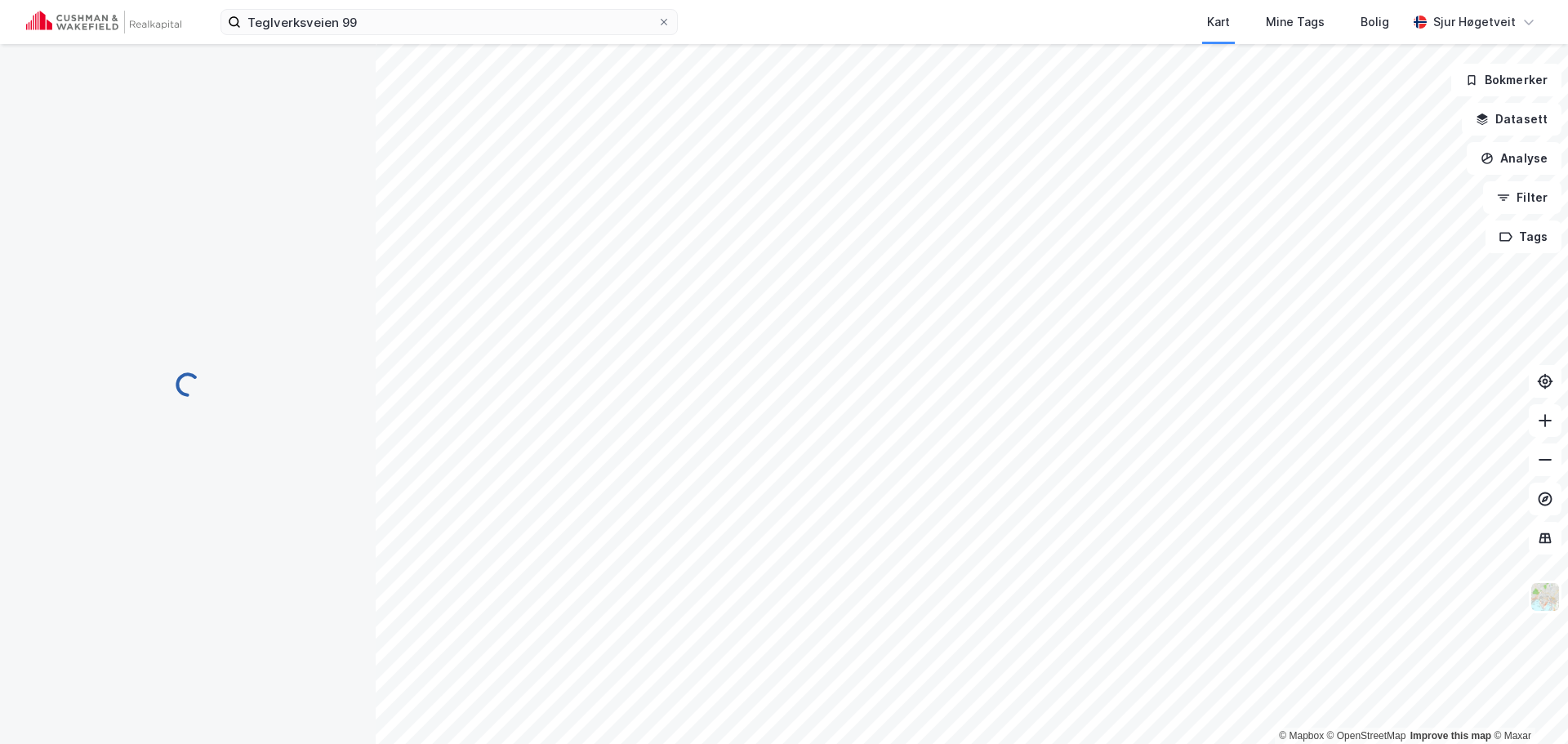
scroll to position [5, 0]
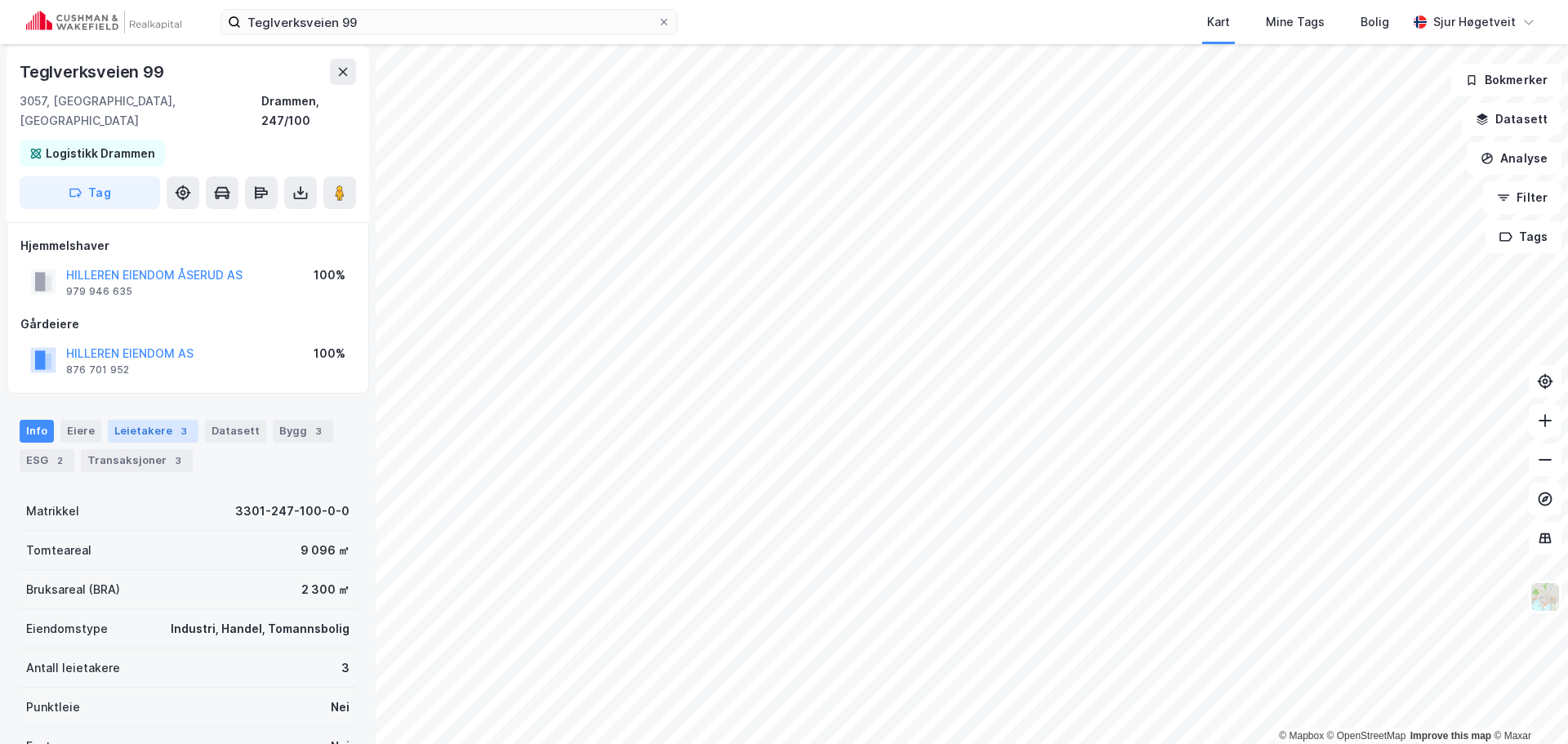
click at [163, 420] on div "Leietakere 3" at bounding box center [153, 431] width 91 height 23
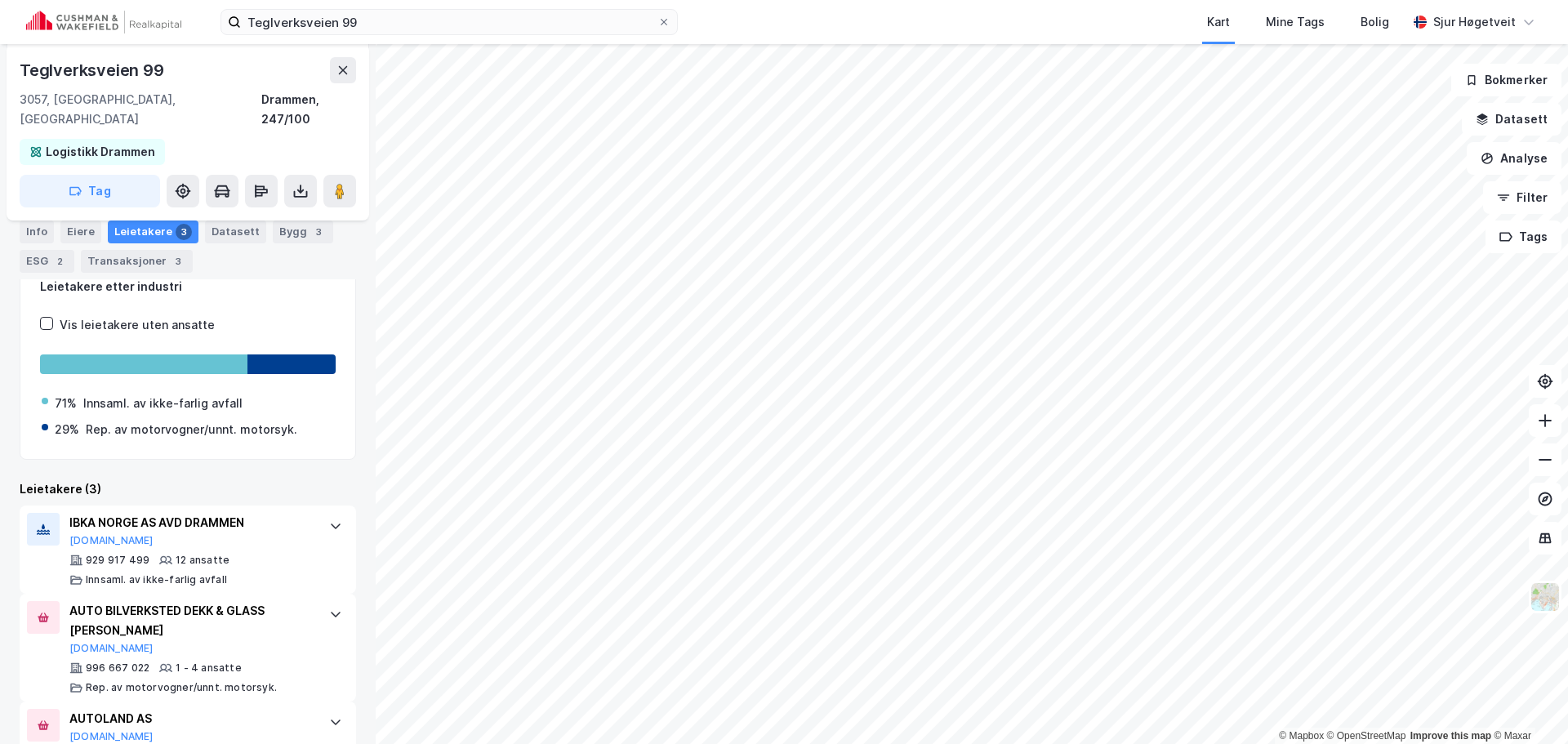
scroll to position [250, 0]
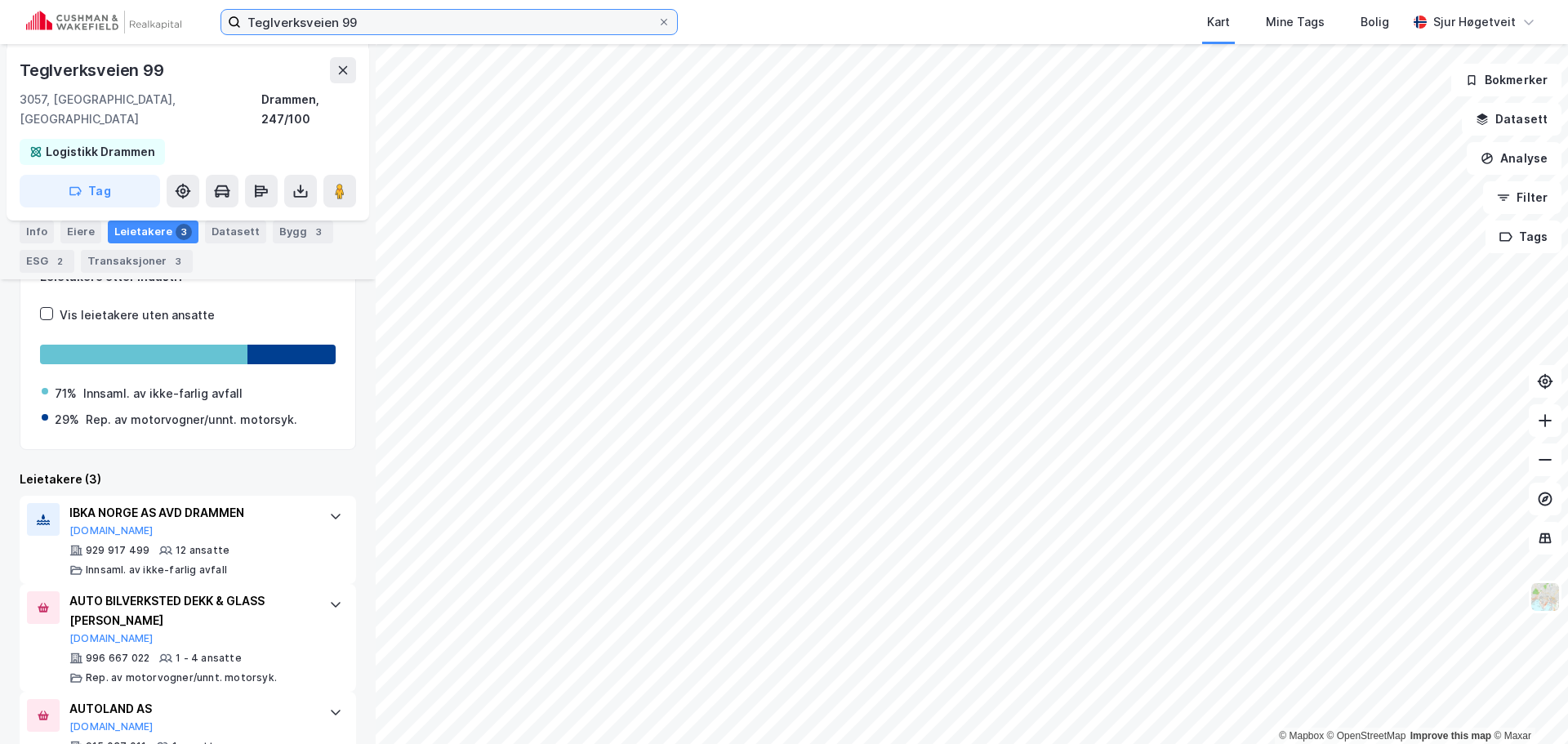
click at [285, 29] on input "Teglverksveien 99" at bounding box center [449, 22] width 416 height 24
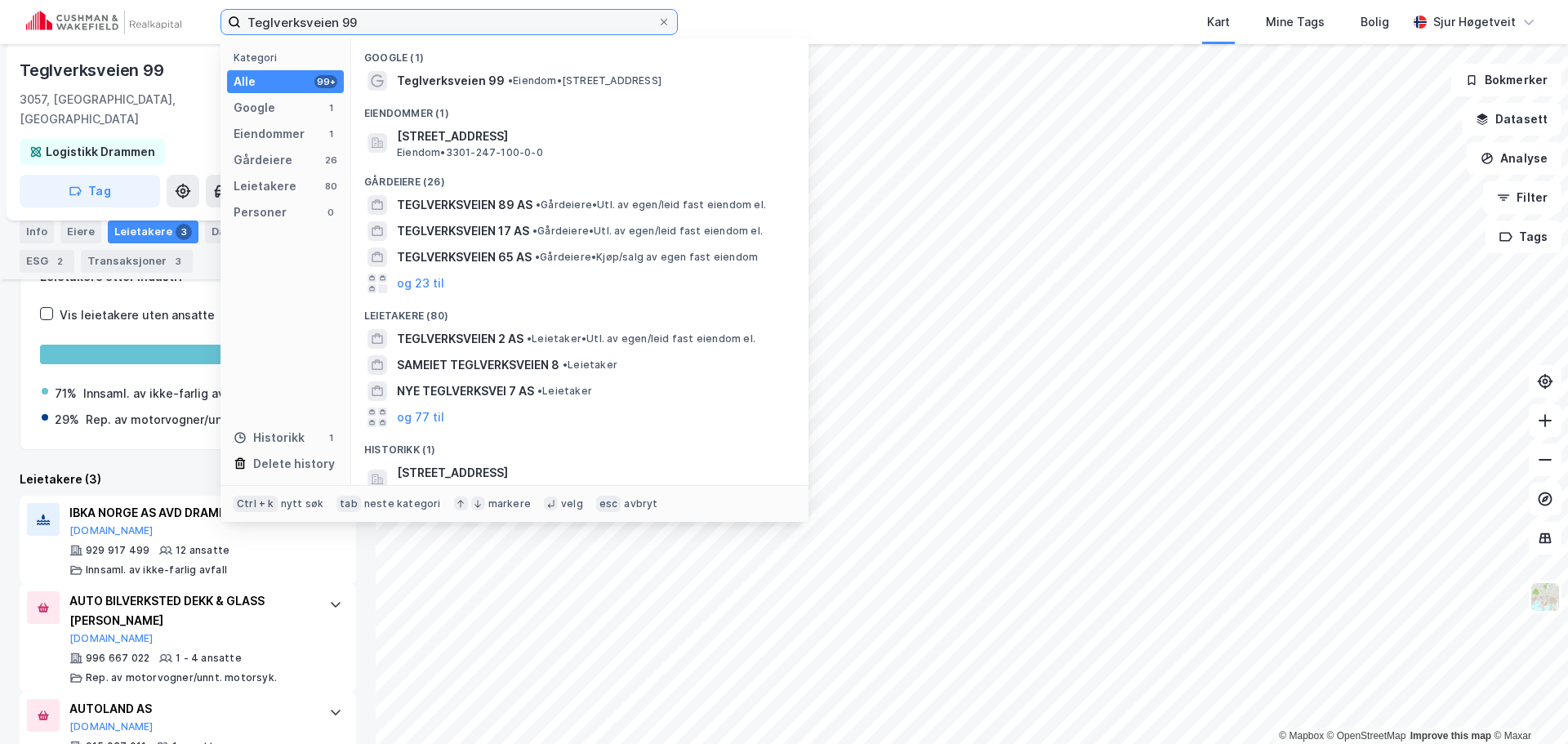
click at [285, 29] on input "Teglverksveien 99" at bounding box center [449, 22] width 416 height 24
click at [285, 29] on input "Teglverksveien 99" at bounding box center [449, 22] width 416 height 24
paste input "Nedre [STREET_ADDRESS]"
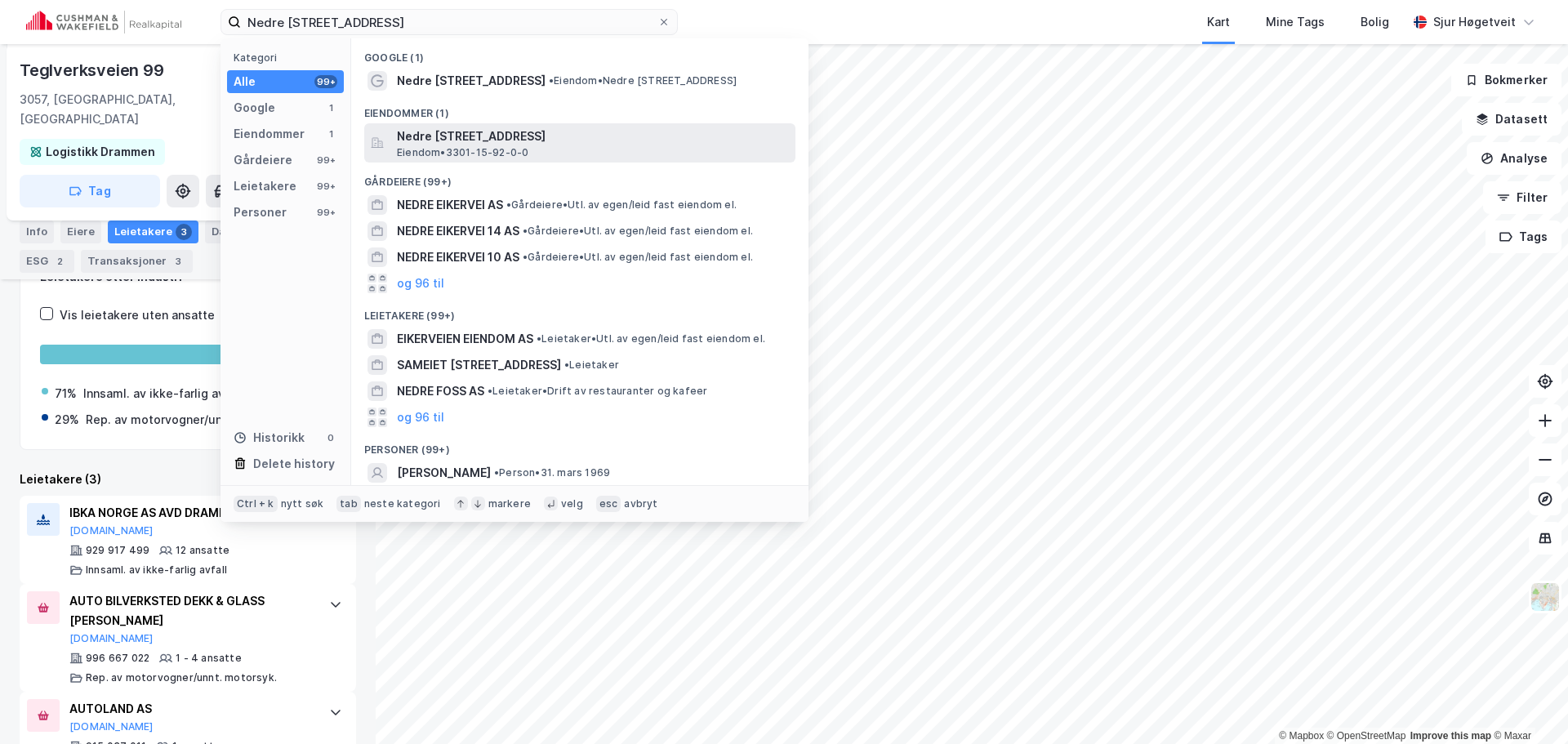
click at [522, 128] on span "Nedre [STREET_ADDRESS]" at bounding box center [593, 136] width 392 height 19
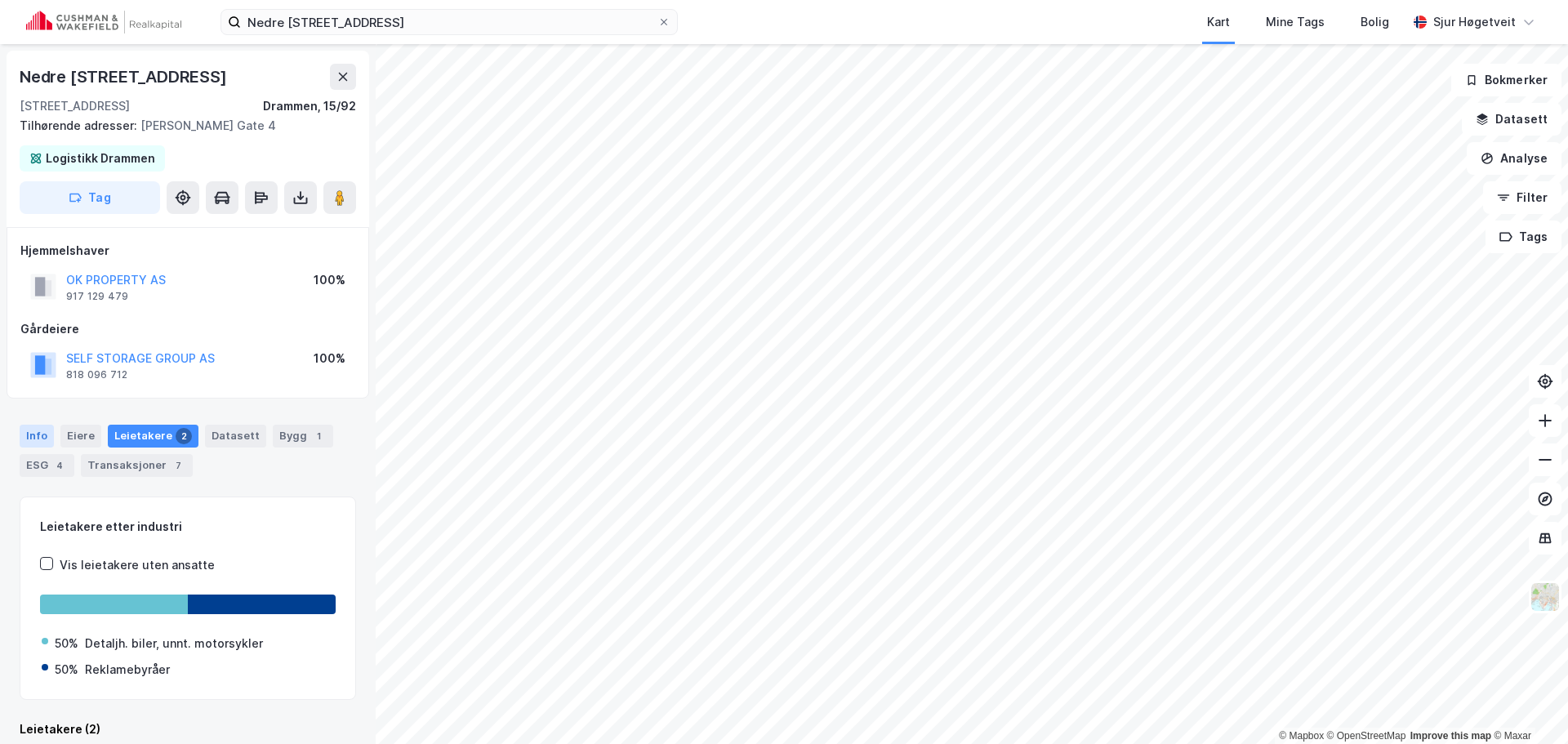
click at [20, 430] on div "Info" at bounding box center [36, 436] width 34 height 23
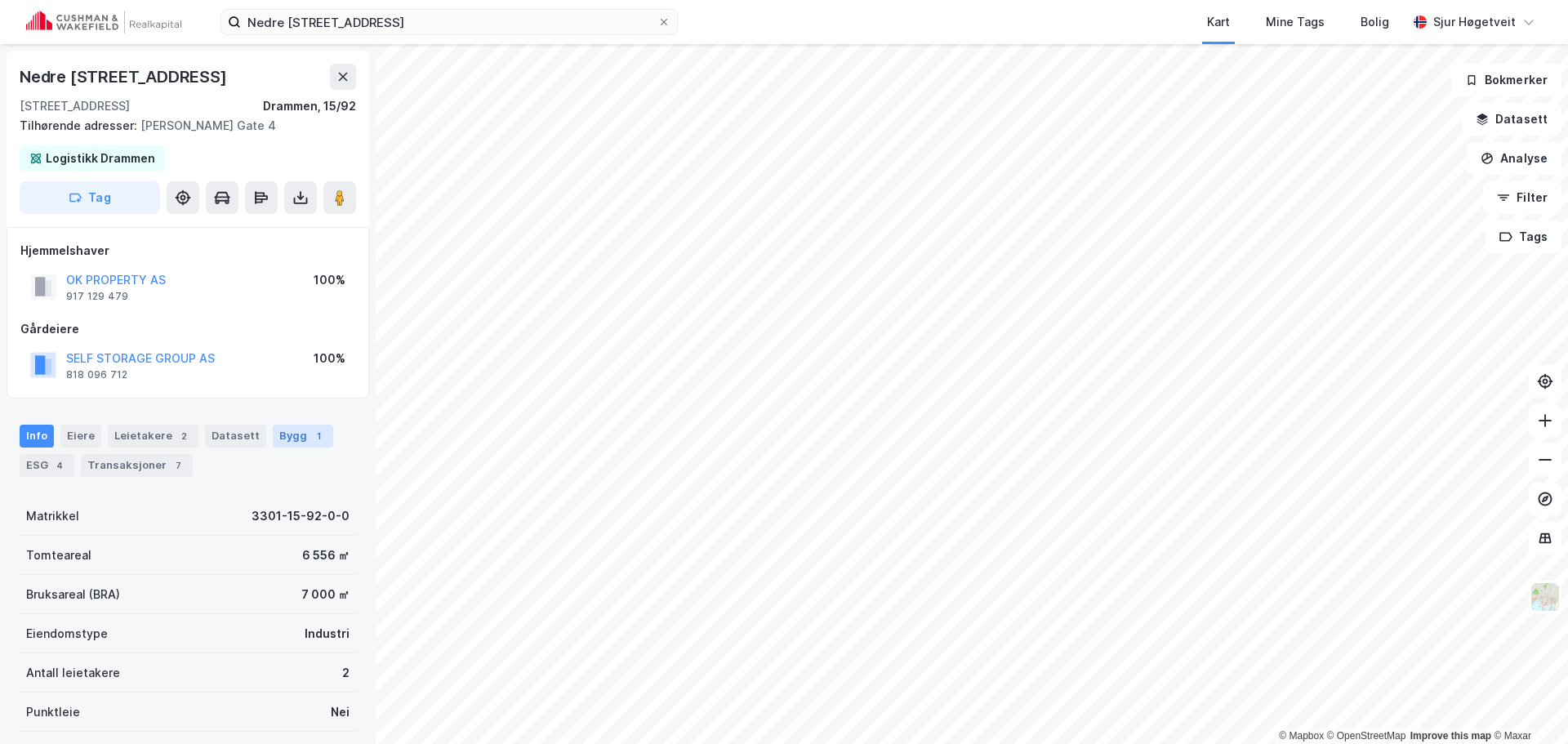
click at [295, 437] on div "Bygg 1" at bounding box center [303, 436] width 60 height 23
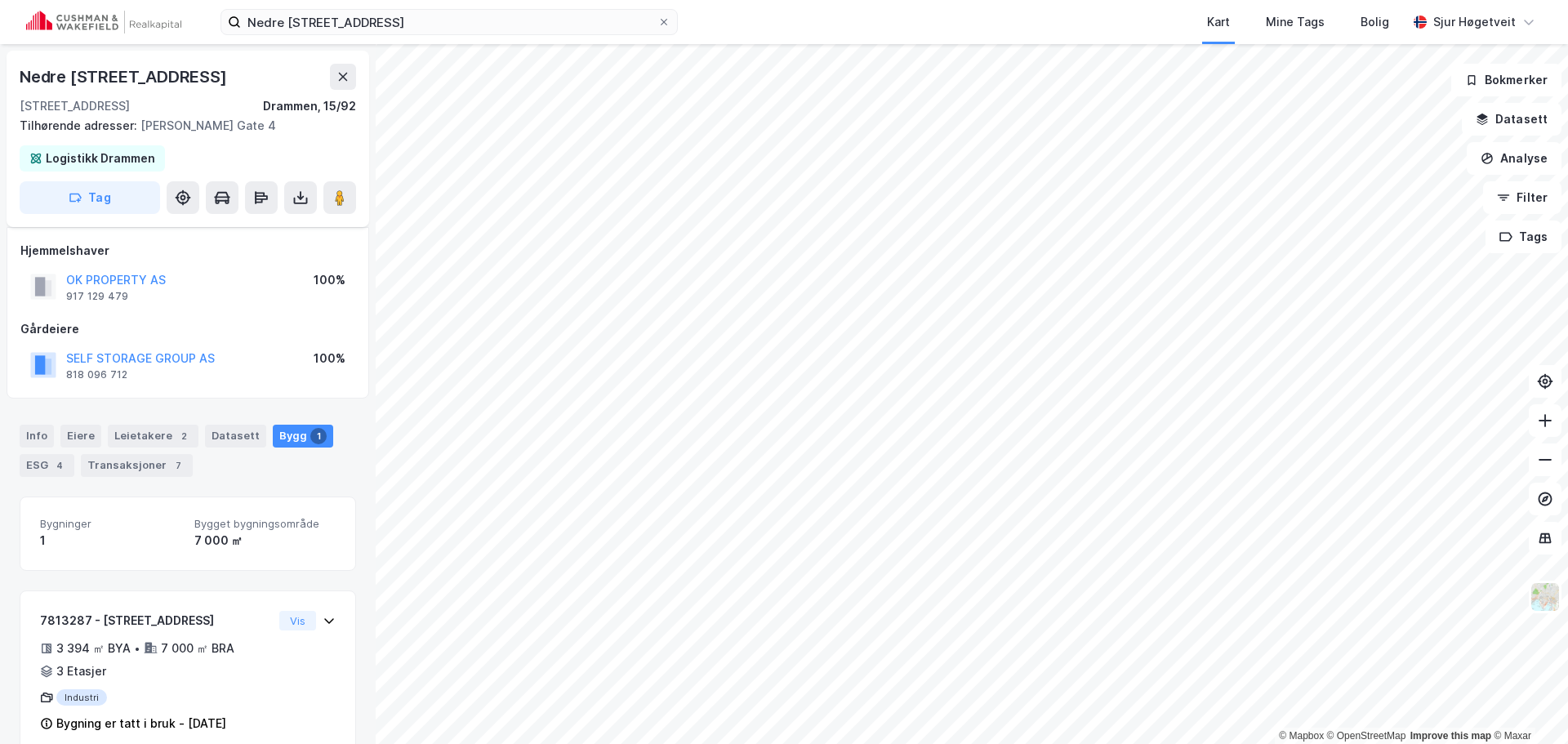
scroll to position [29, 0]
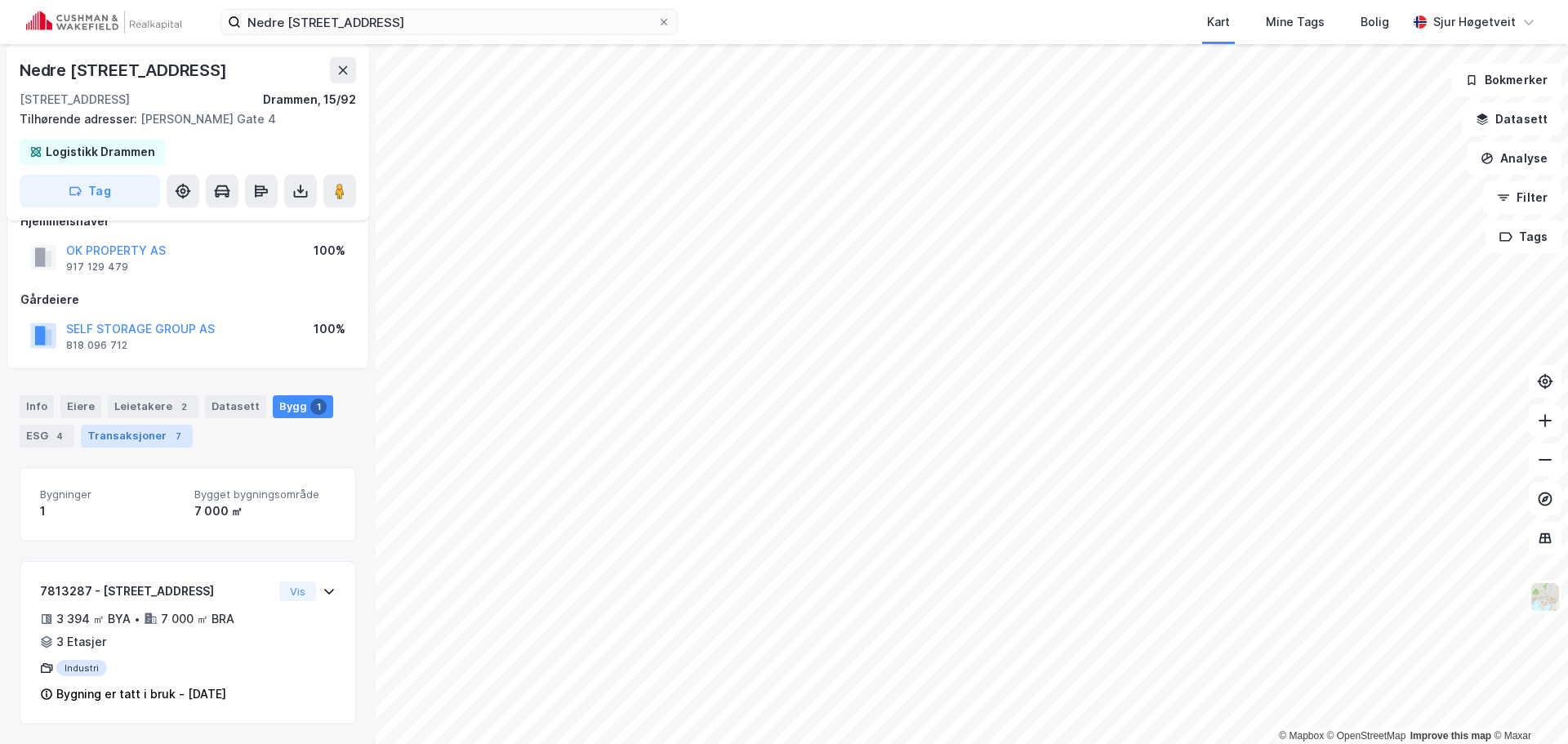
click at [146, 430] on div "Transaksjoner 7" at bounding box center [136, 436] width 112 height 23
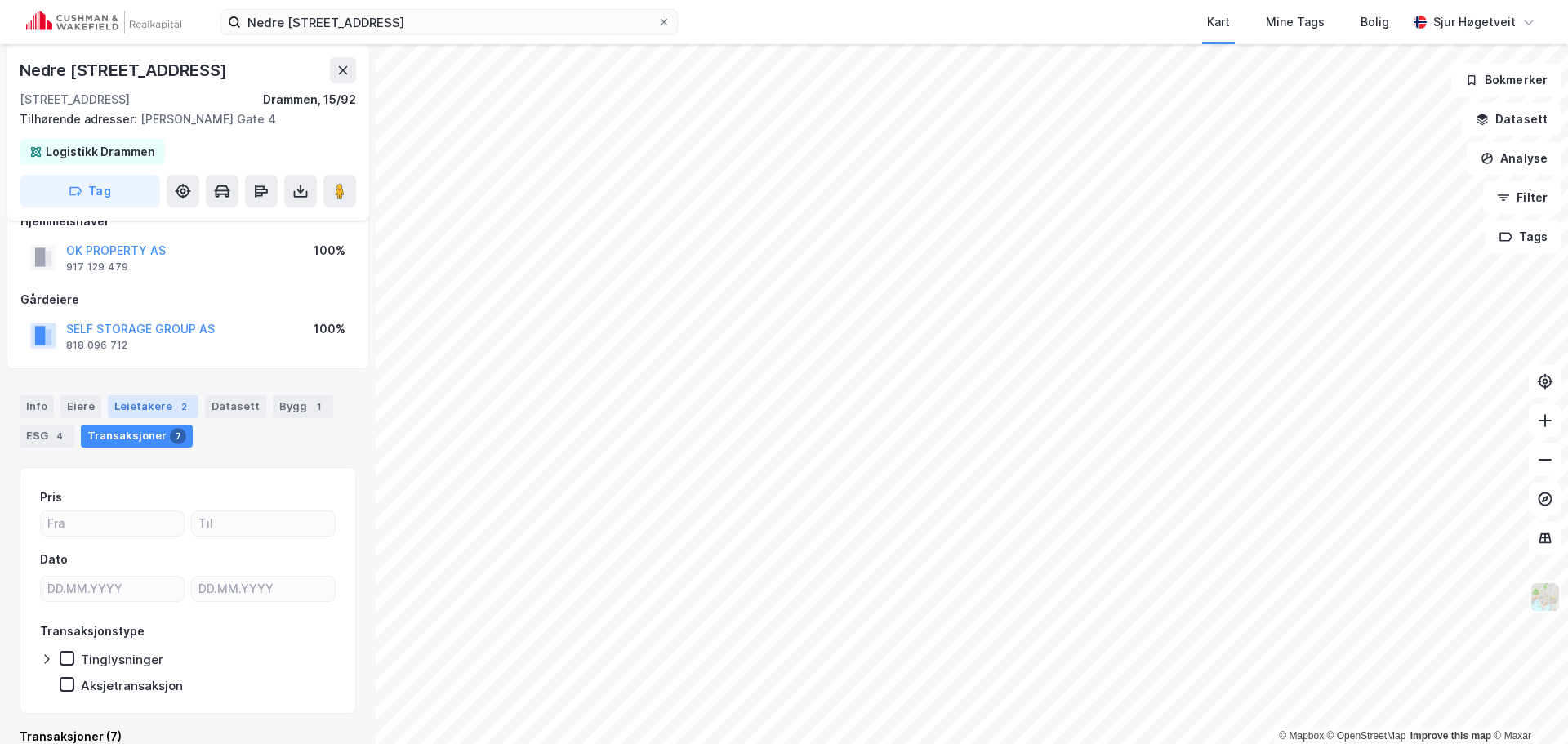
click at [152, 411] on div "Leietakere 2" at bounding box center [153, 406] width 91 height 23
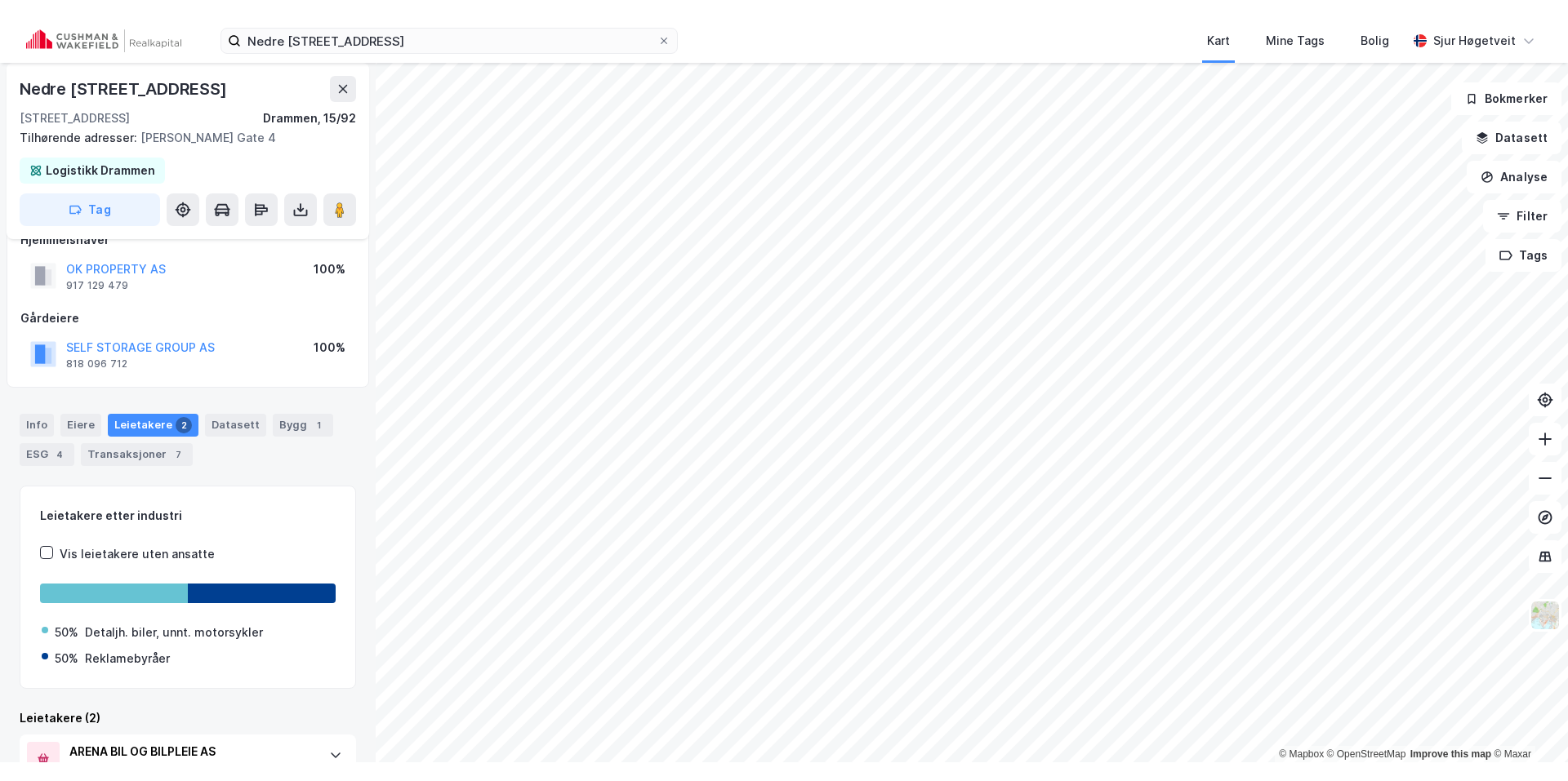
scroll to position [29, 0]
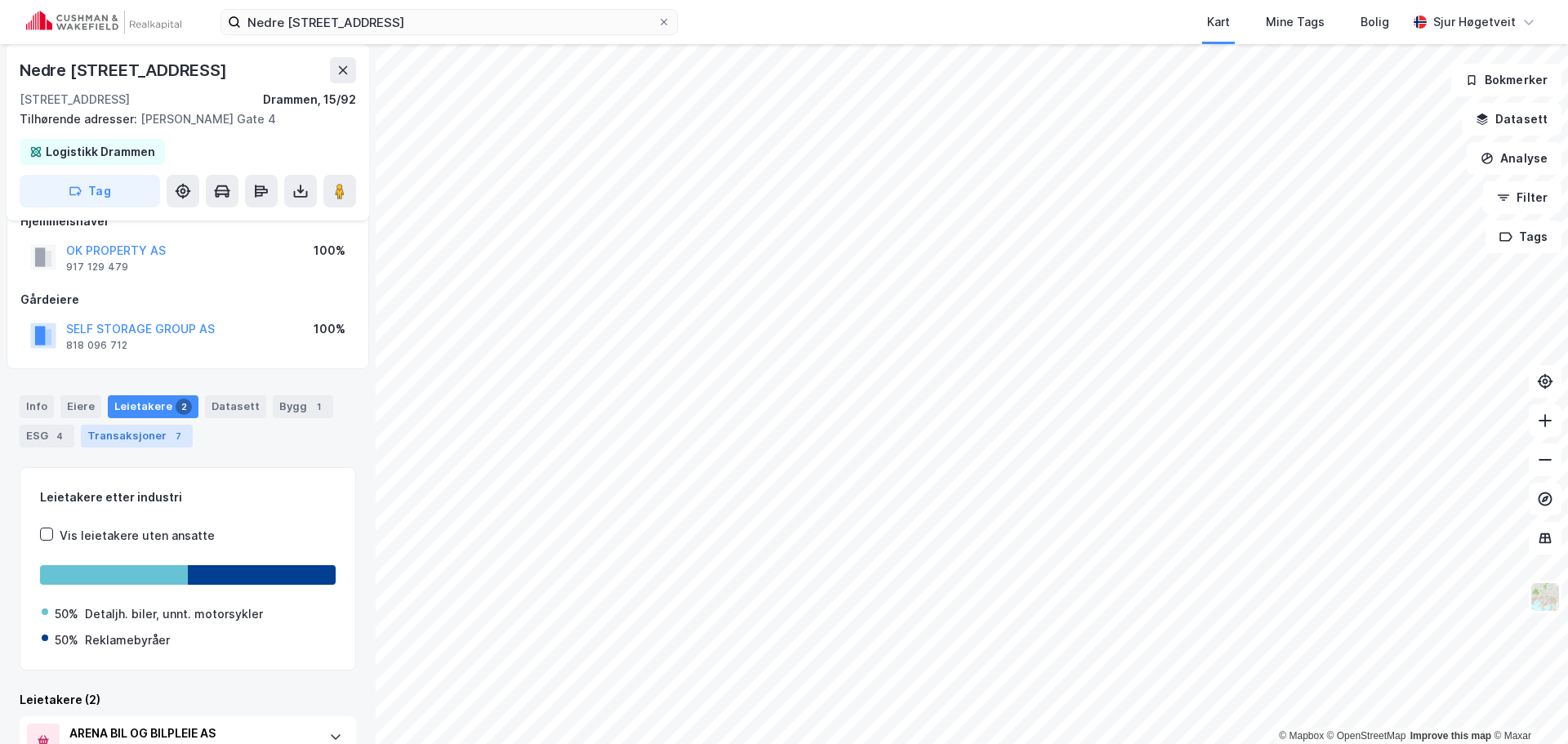
click at [150, 433] on div "Transaksjoner 7" at bounding box center [136, 436] width 112 height 23
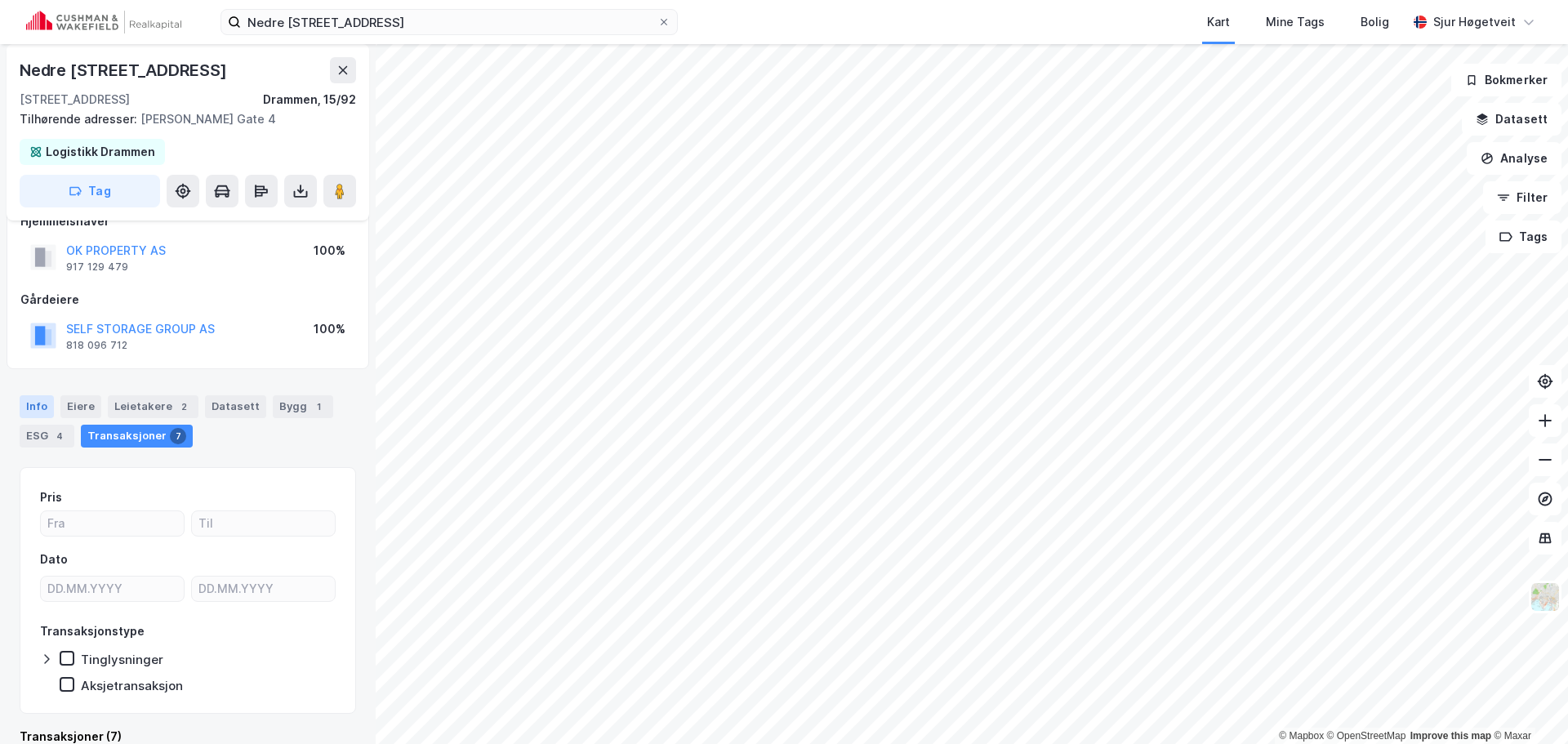
click at [48, 411] on div "Info" at bounding box center [36, 406] width 34 height 23
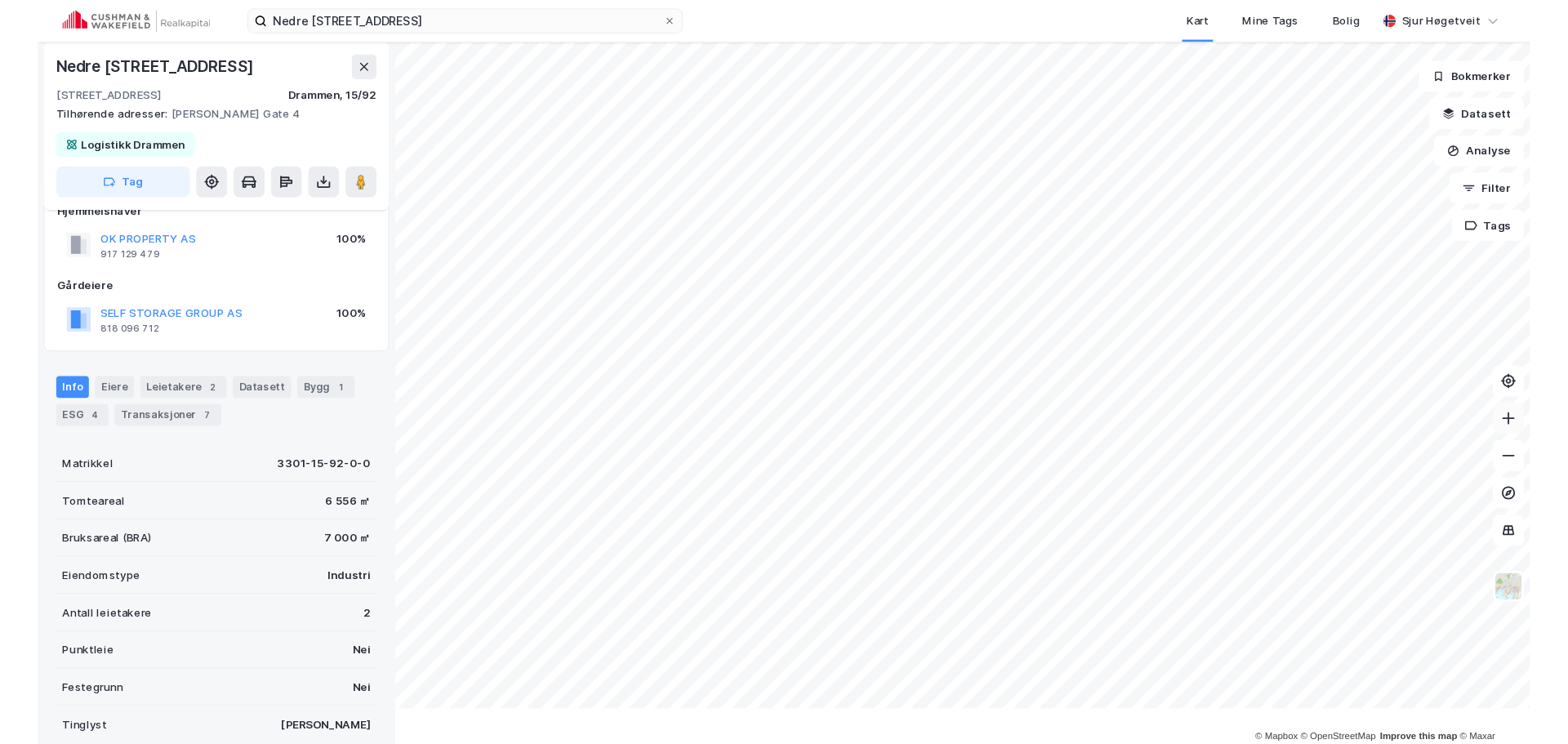
scroll to position [29, 0]
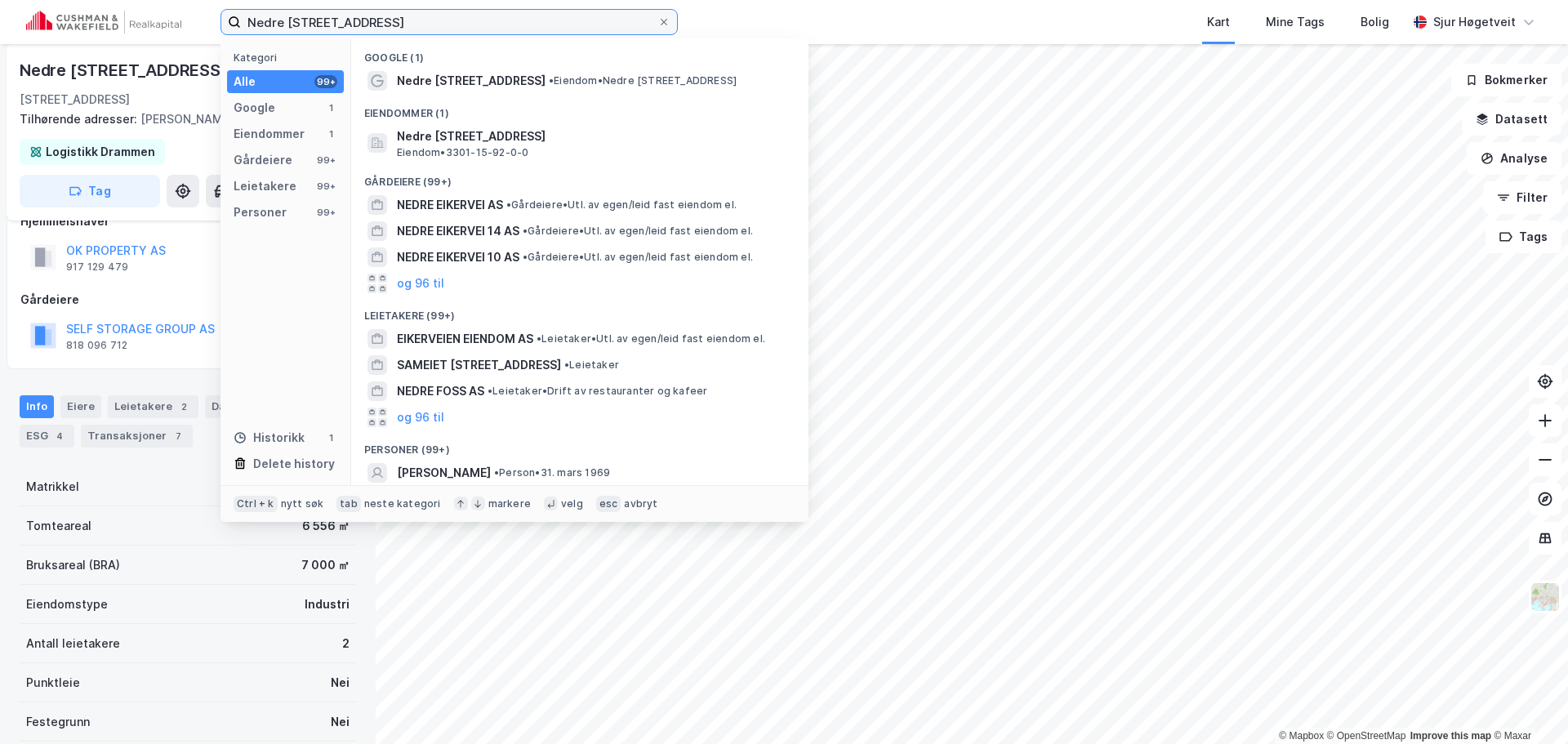
click at [334, 26] on input "Nedre [STREET_ADDRESS]" at bounding box center [449, 22] width 416 height 24
paste input "[STREET_ADDRESS]"
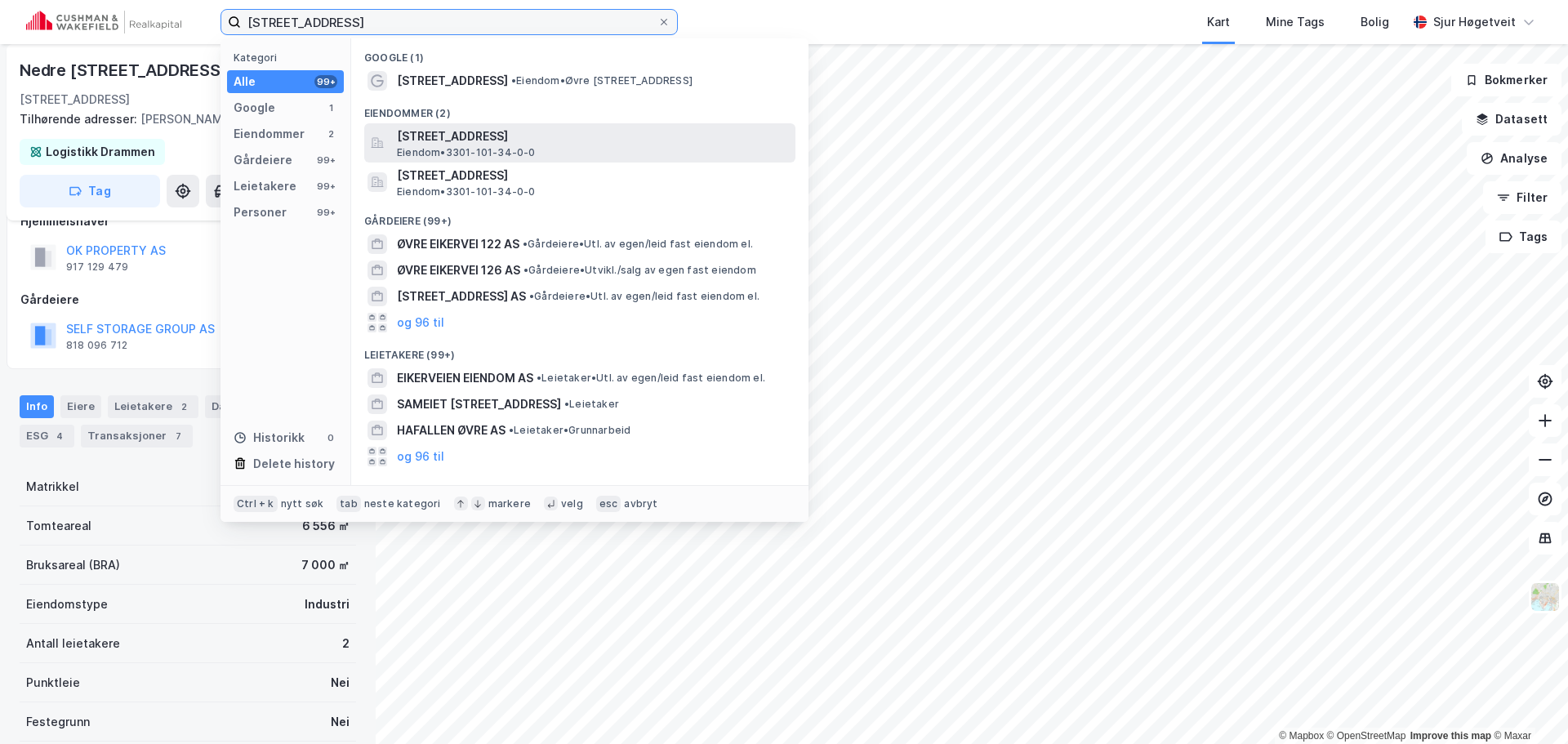
type input "[STREET_ADDRESS]"
click at [589, 146] on div "[STREET_ADDRESS], DRAMMEN Eiendom • 3301-101-34-0-0" at bounding box center [594, 143] width 395 height 33
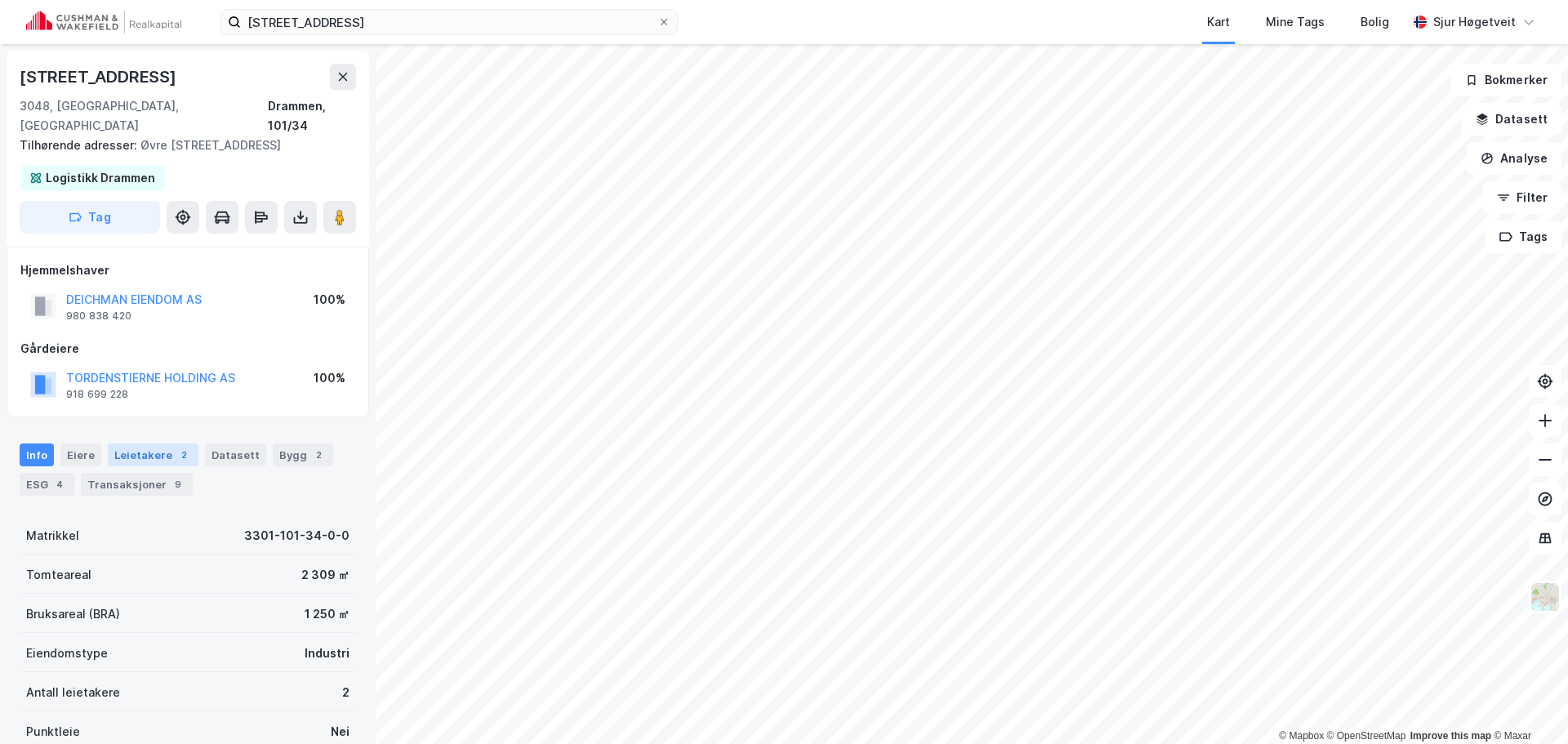
click at [129, 443] on div "Leietakere 2" at bounding box center [153, 454] width 91 height 23
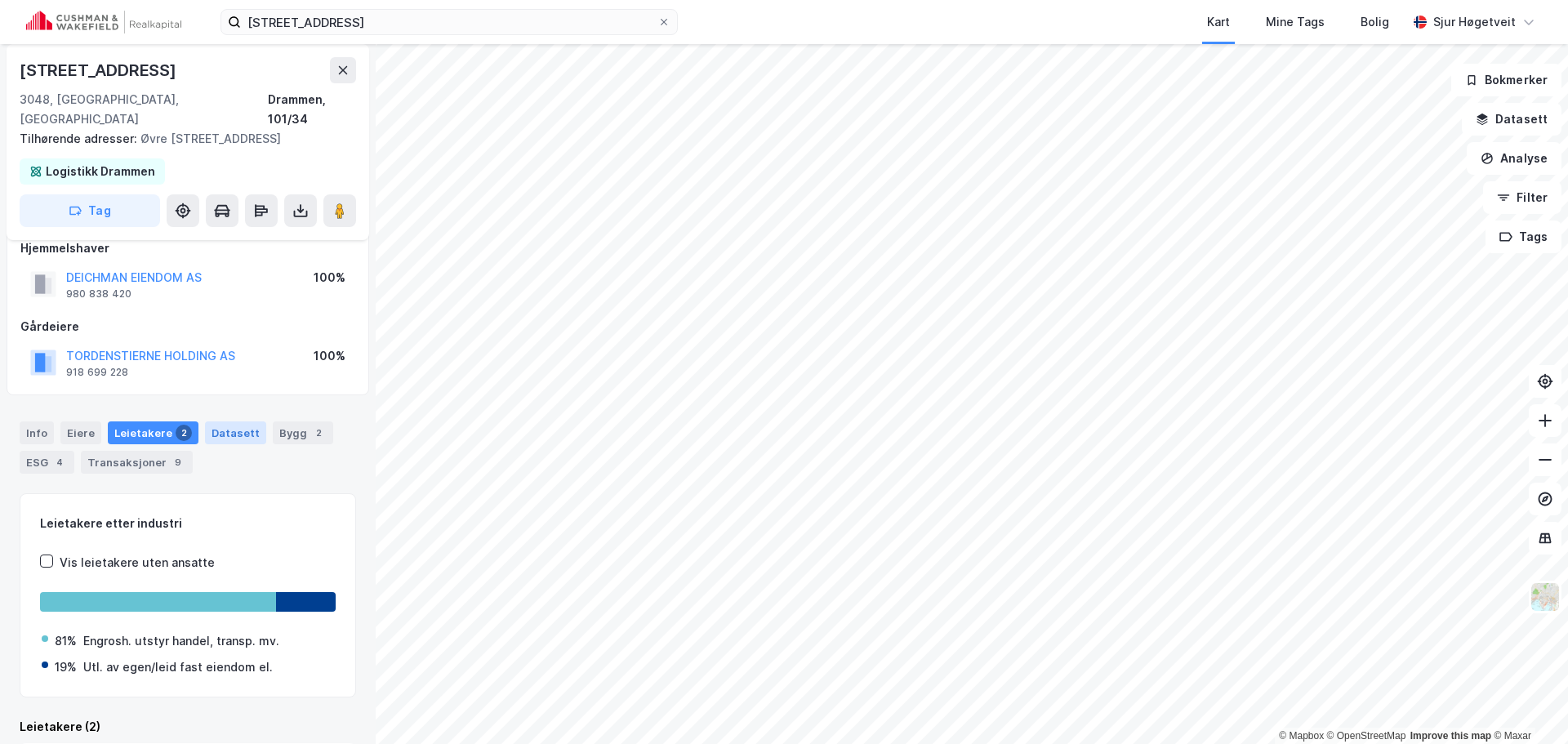
scroll to position [185, 0]
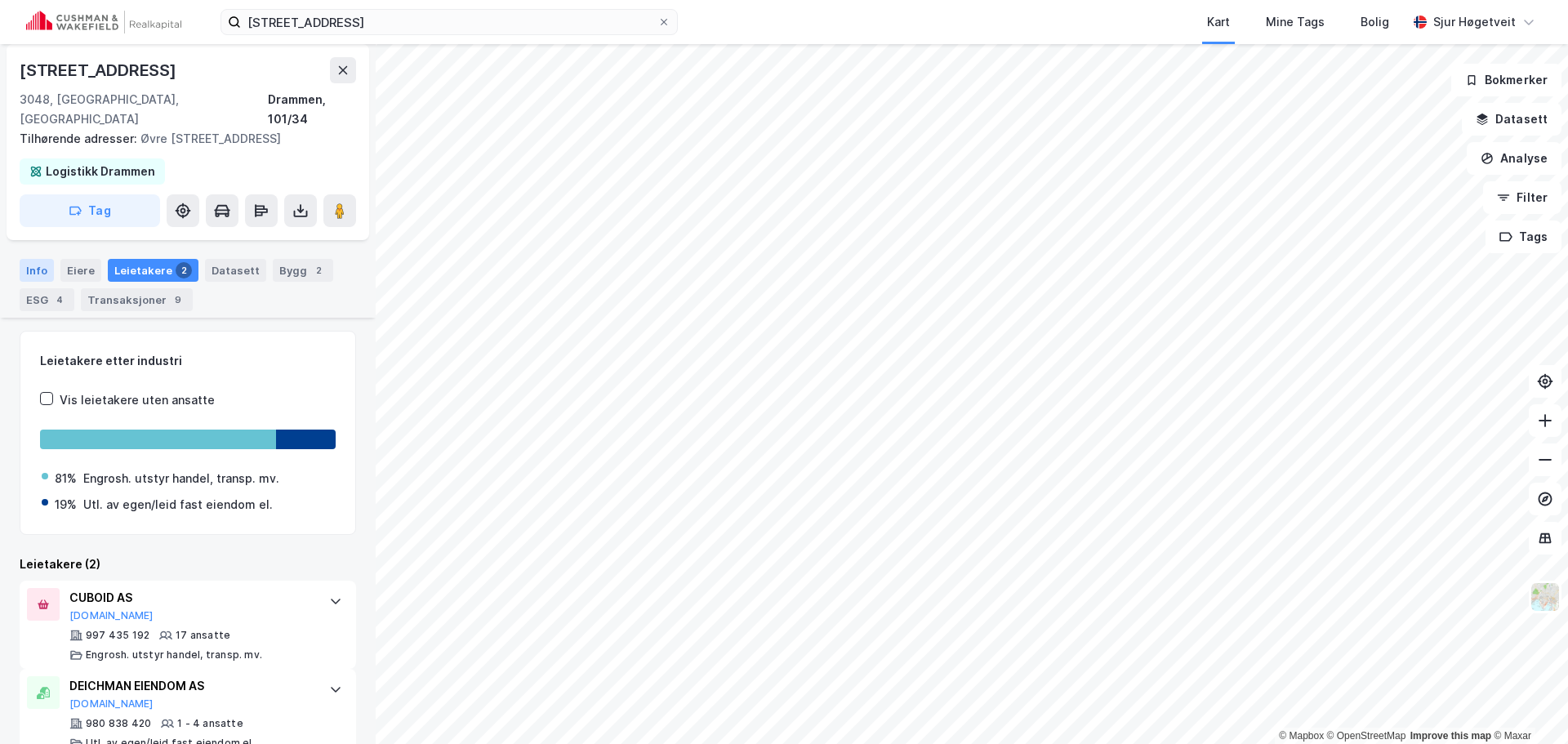
click at [39, 259] on div "Info" at bounding box center [36, 270] width 34 height 23
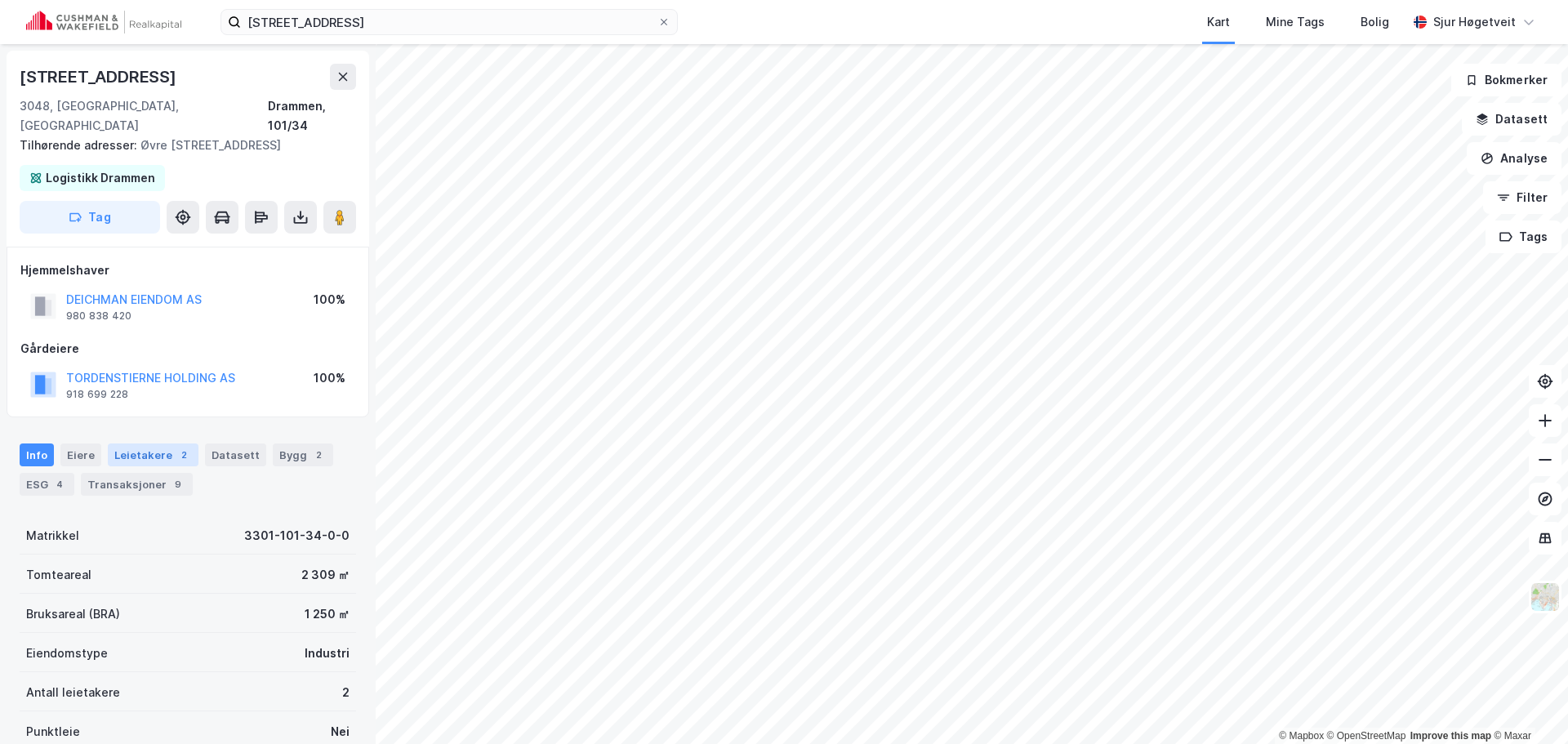
click at [146, 443] on div "Leietakere 2" at bounding box center [153, 454] width 91 height 23
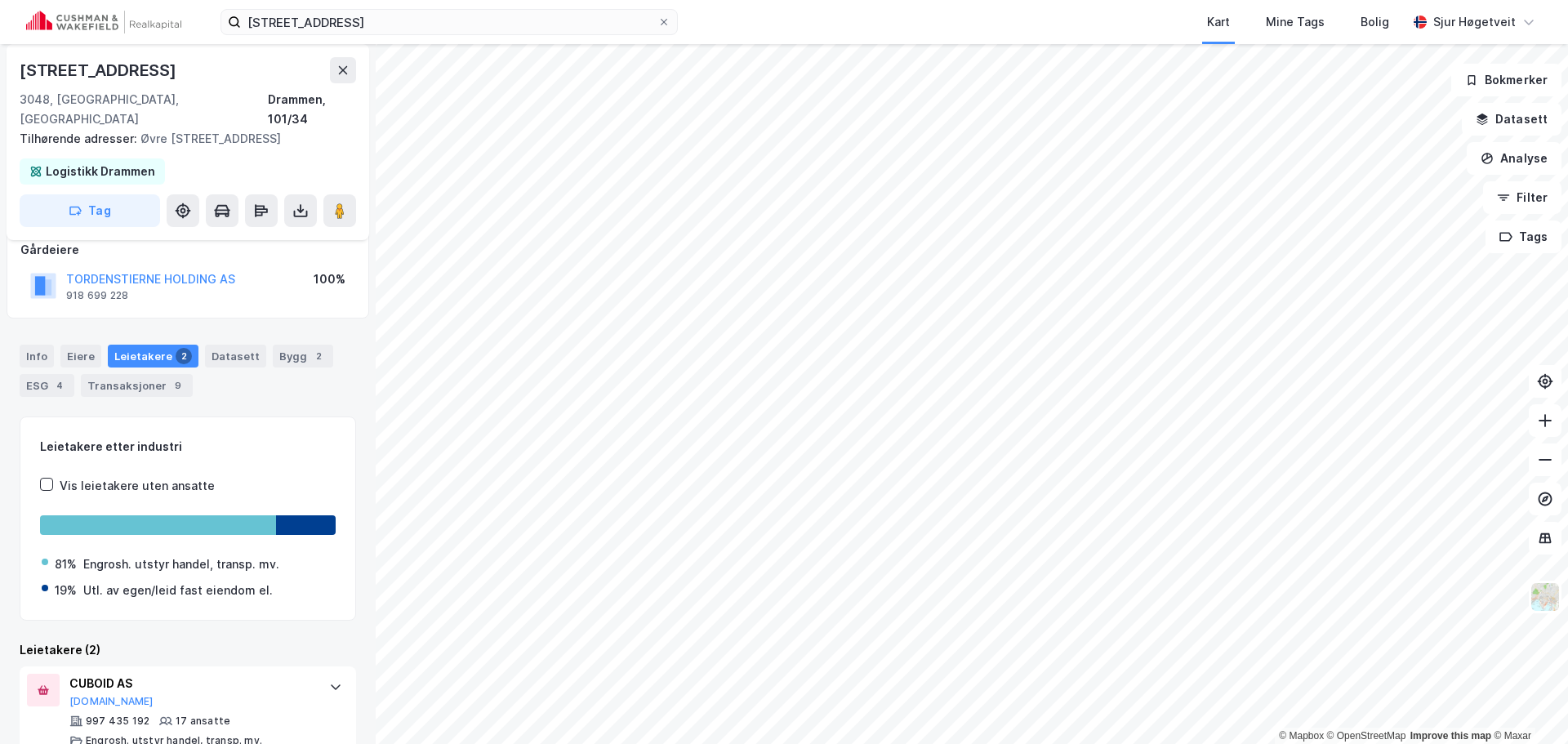
scroll to position [103, 0]
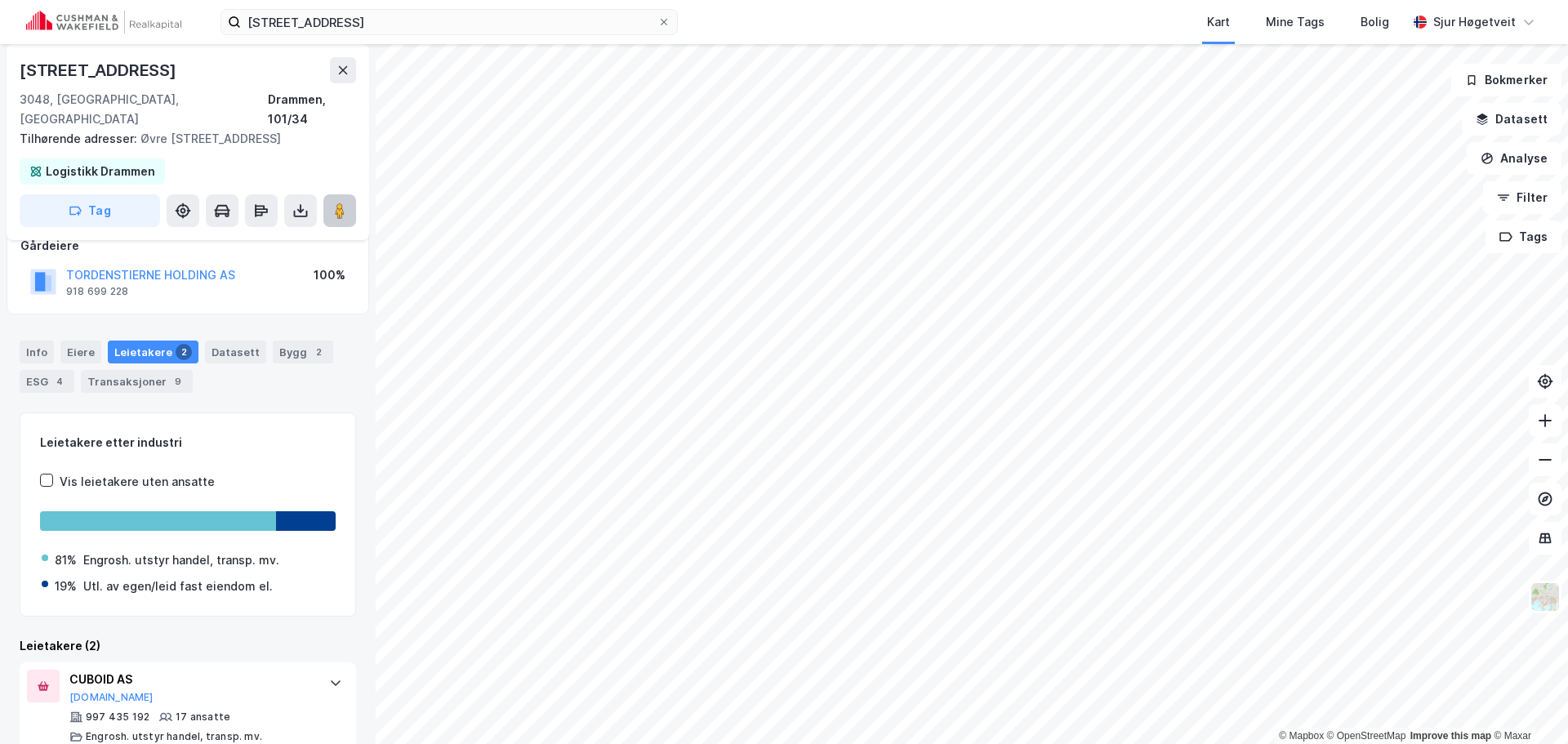
click at [332, 202] on icon at bounding box center [339, 210] width 16 height 16
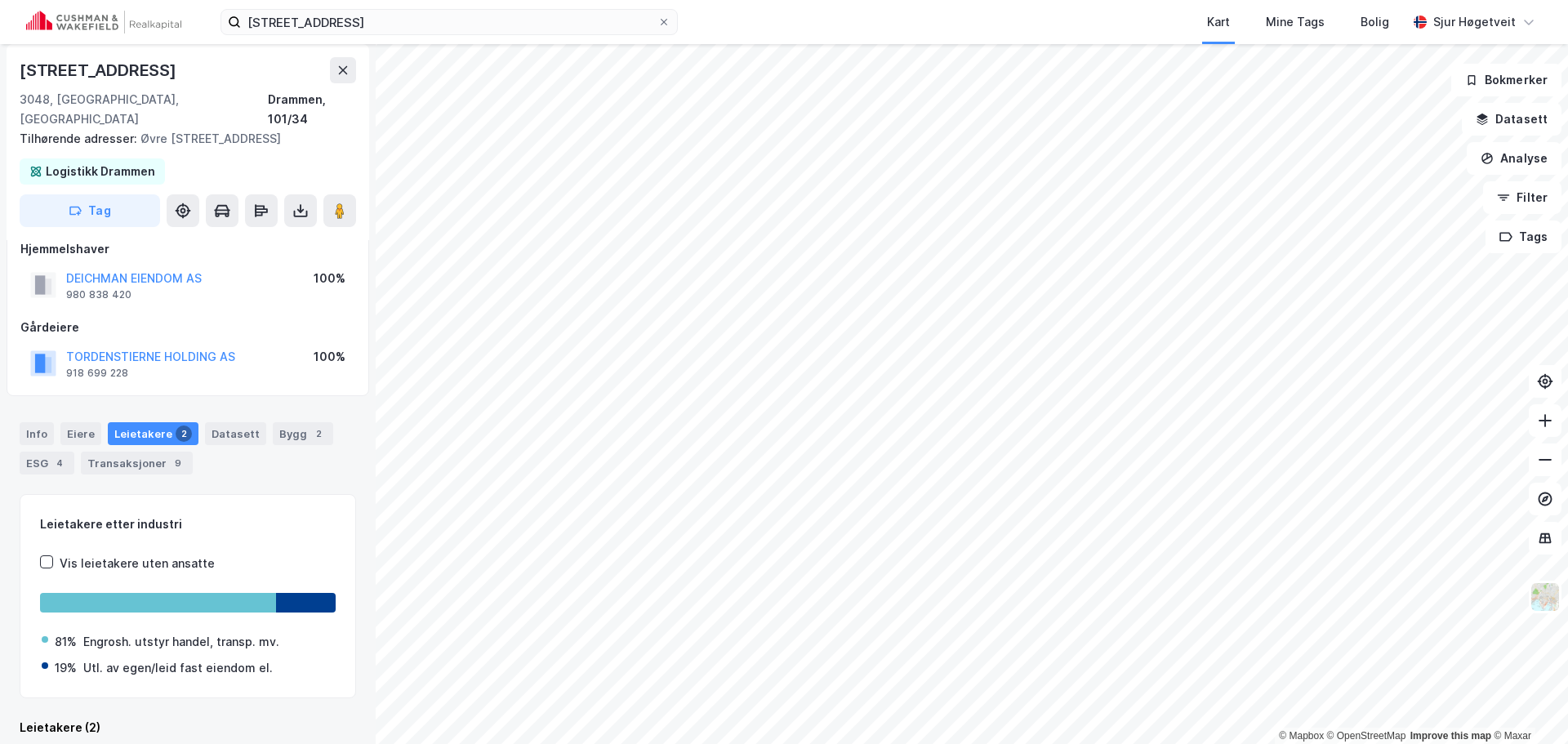
scroll to position [0, 0]
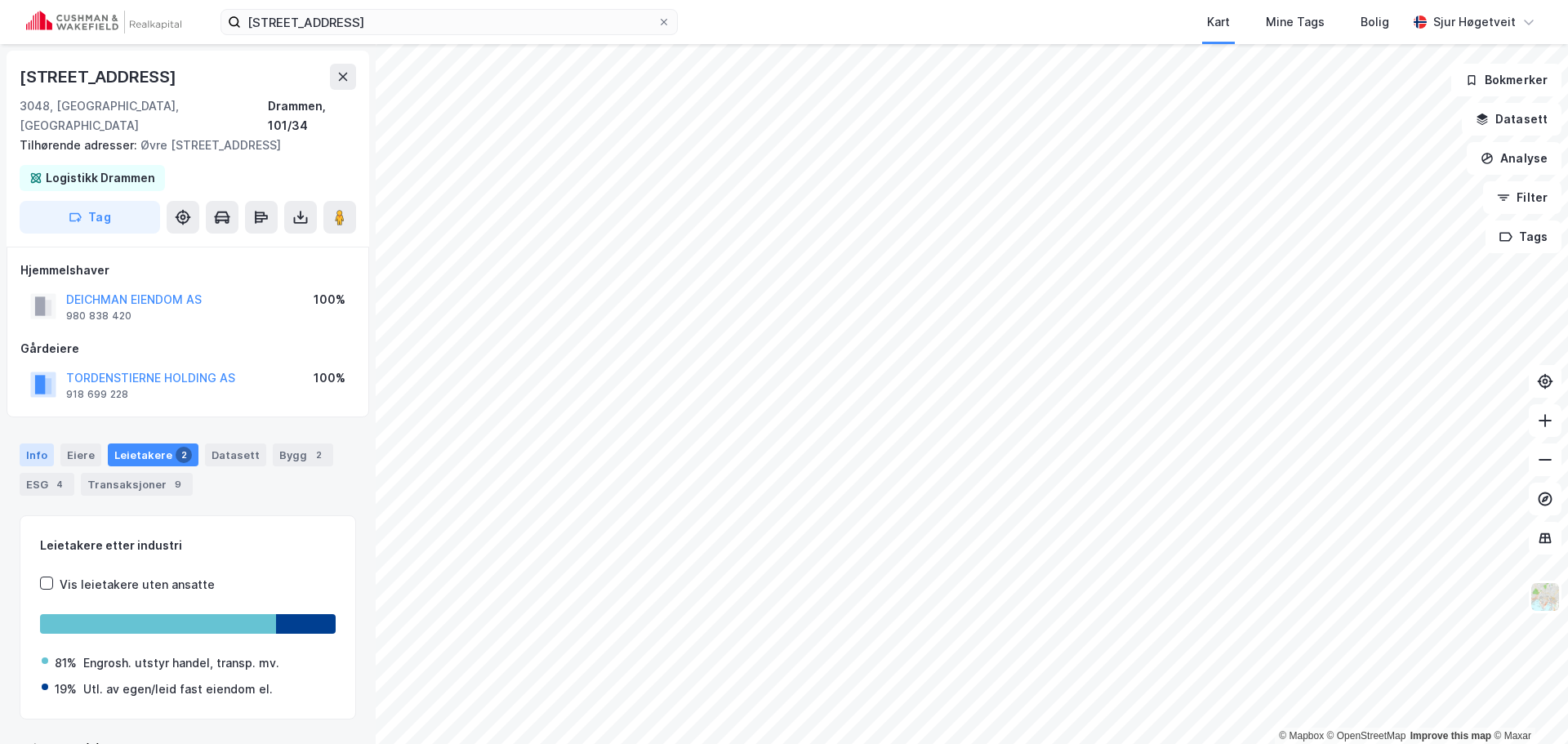
click at [38, 443] on div "Info" at bounding box center [36, 454] width 34 height 23
